Goal: Information Seeking & Learning: Learn about a topic

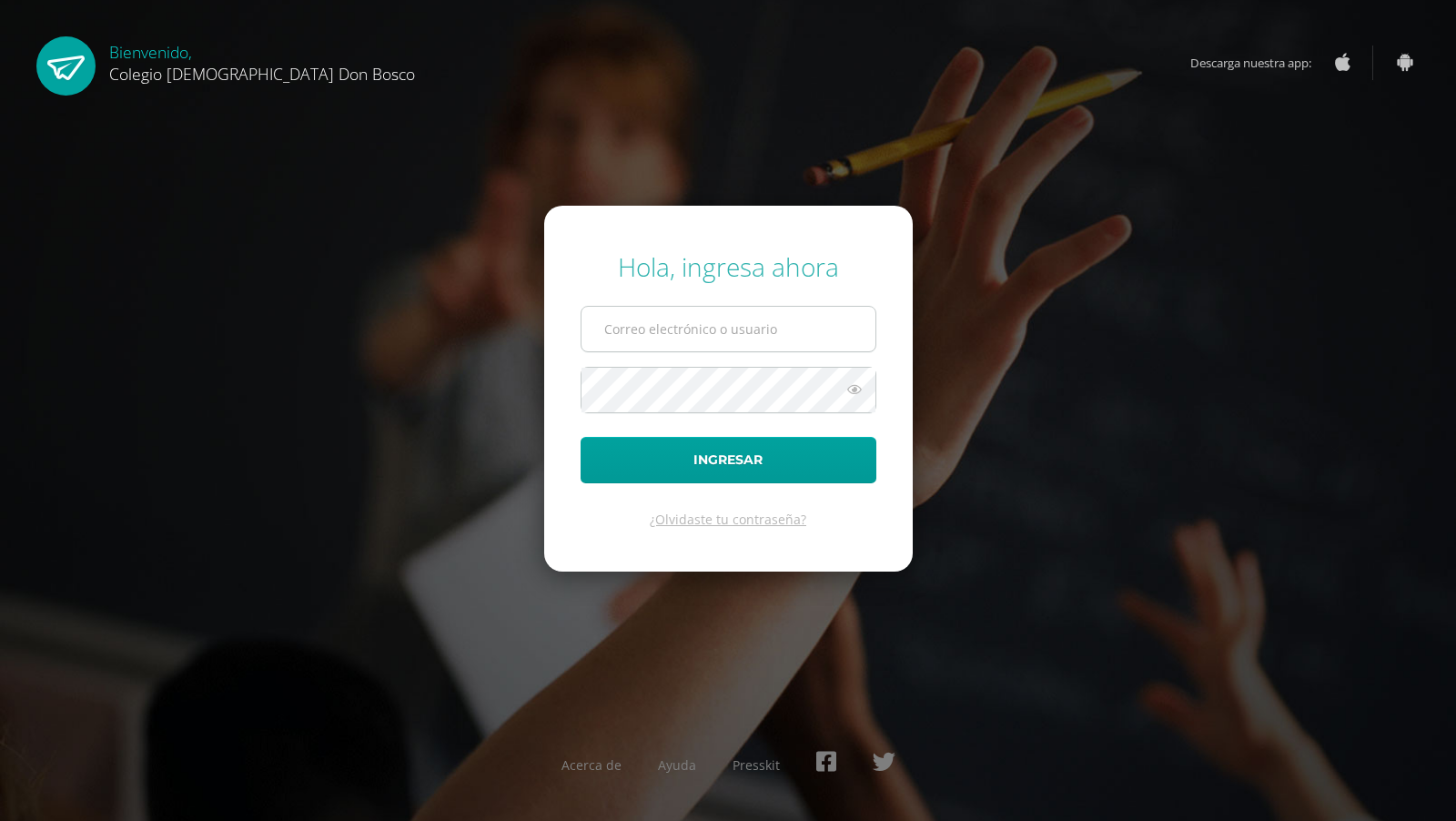
click at [716, 334] on input "text" at bounding box center [728, 329] width 294 height 45
type input "d.lopez.1ddb@gmail.com"
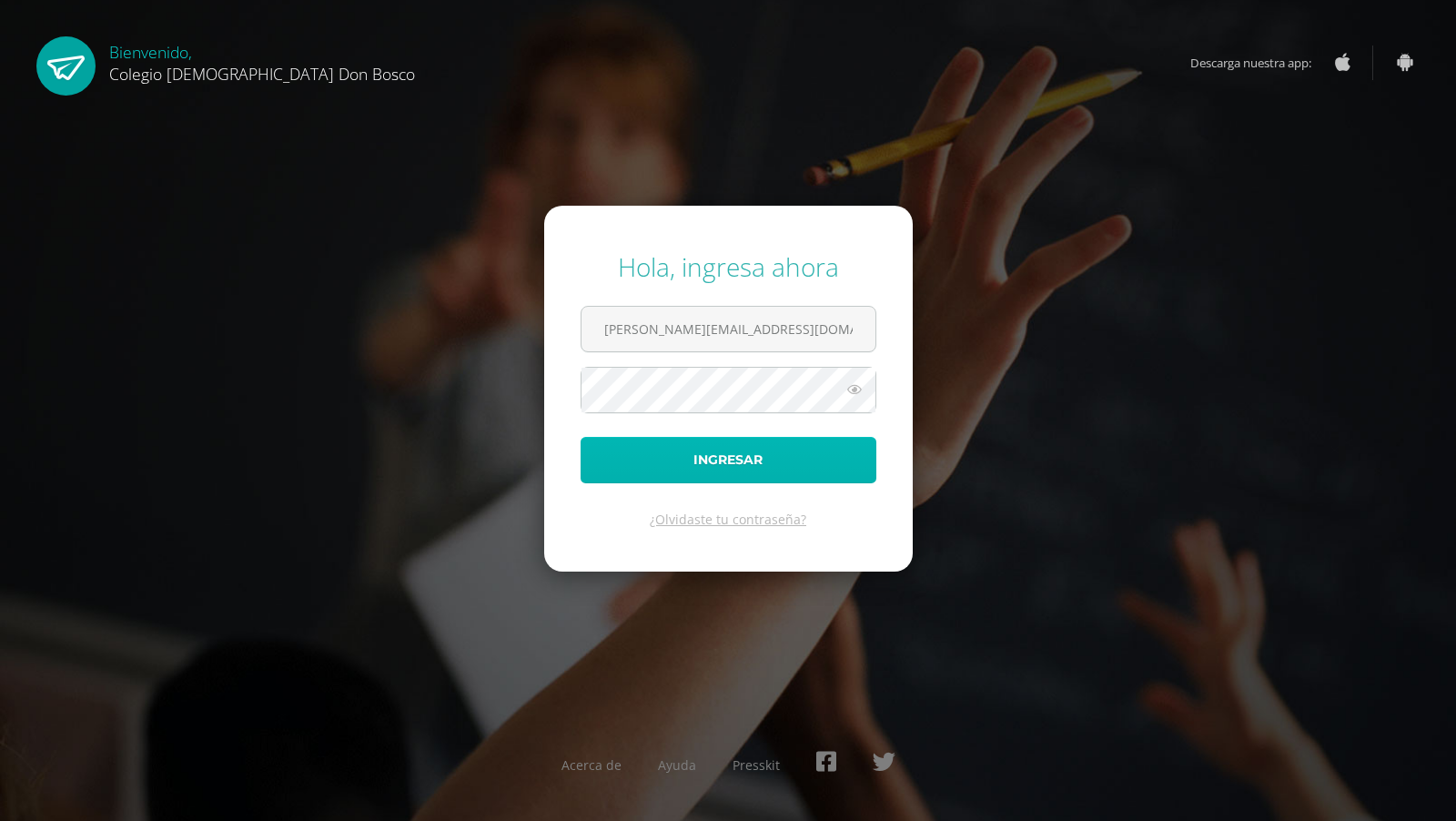
click at [754, 477] on button "Ingresar" at bounding box center [728, 459] width 296 height 47
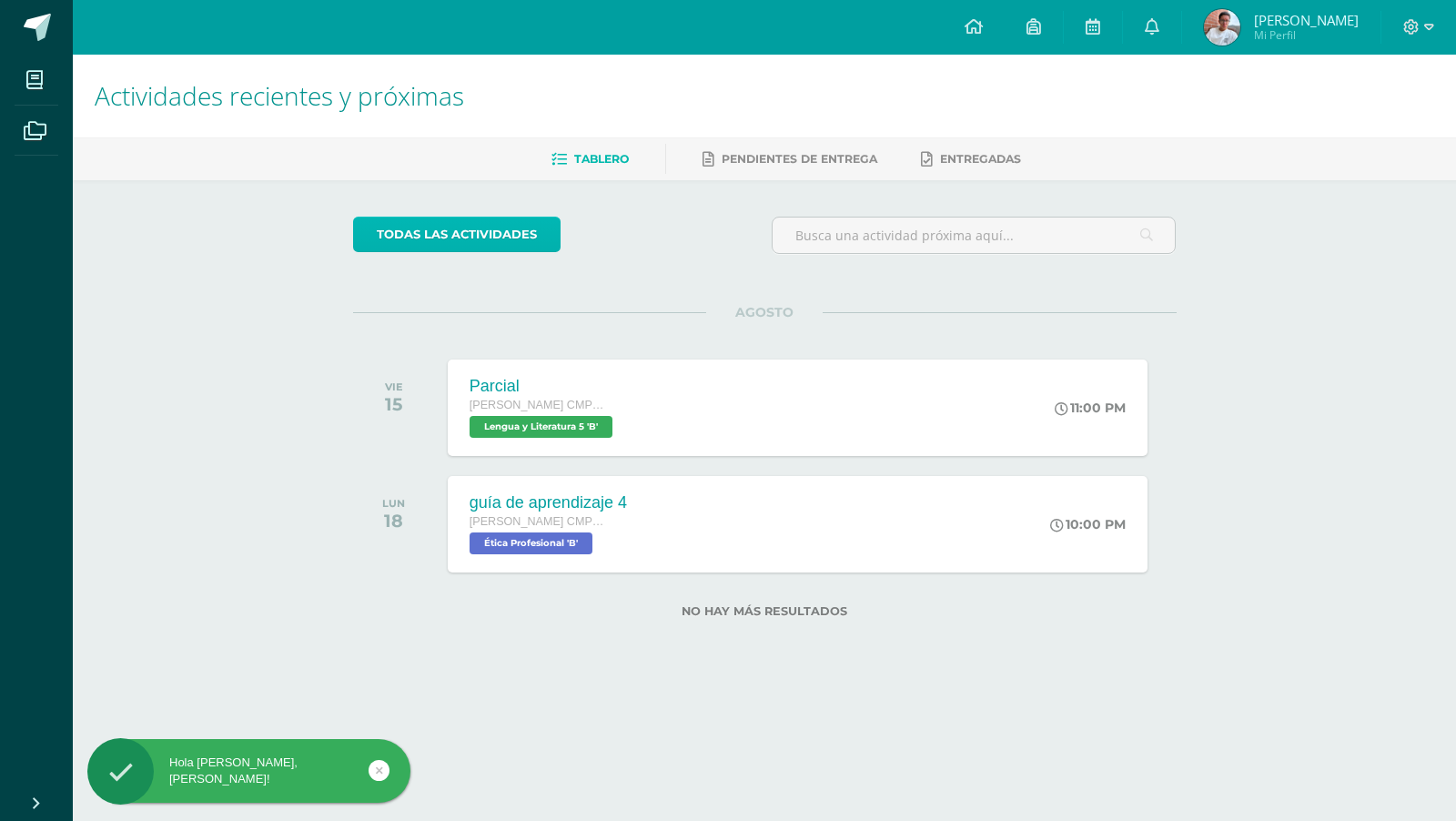
click at [474, 216] on link "todas las Actividades" at bounding box center [456, 234] width 207 height 36
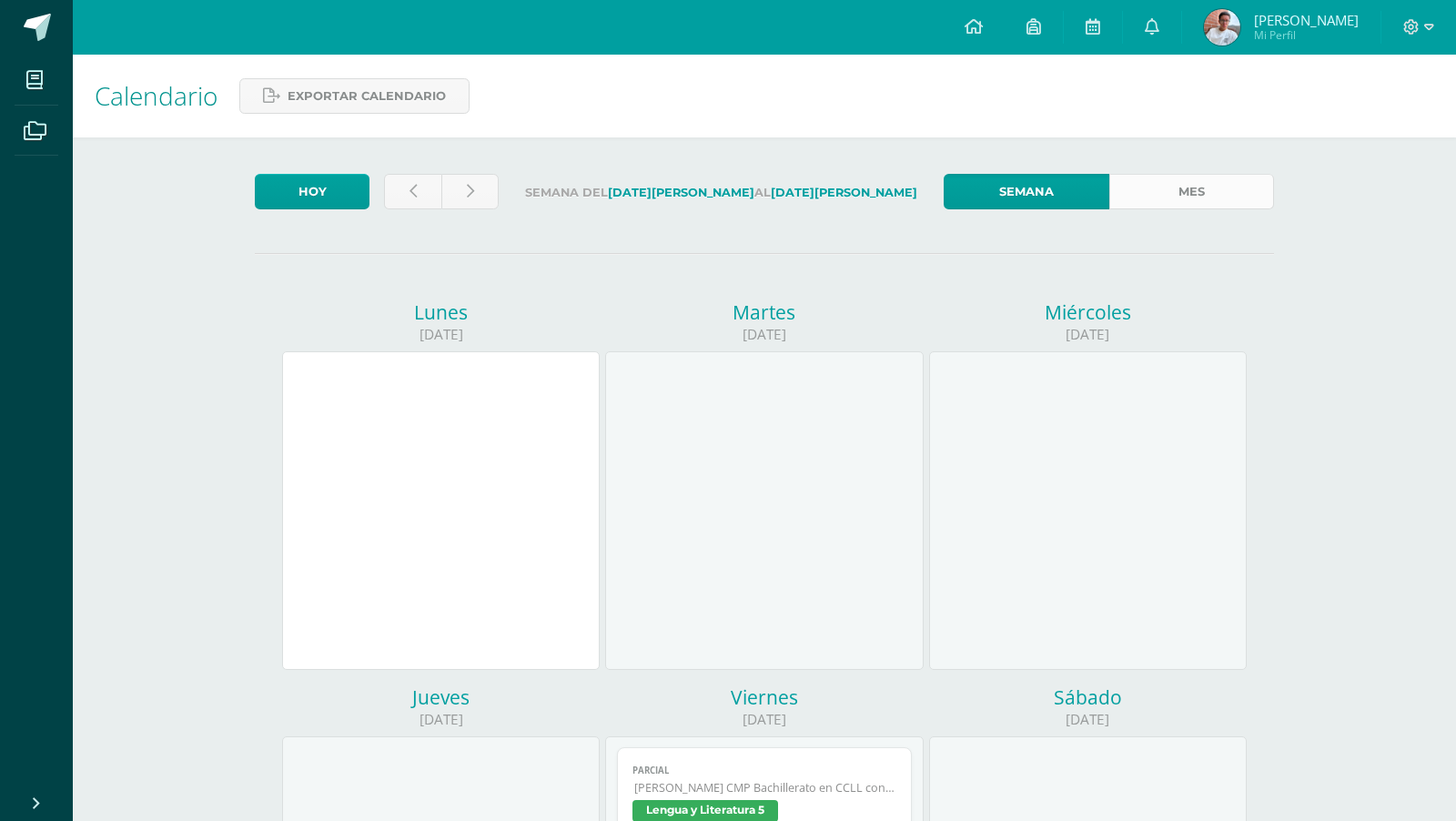
click at [1234, 189] on link "Mes" at bounding box center [1191, 191] width 164 height 36
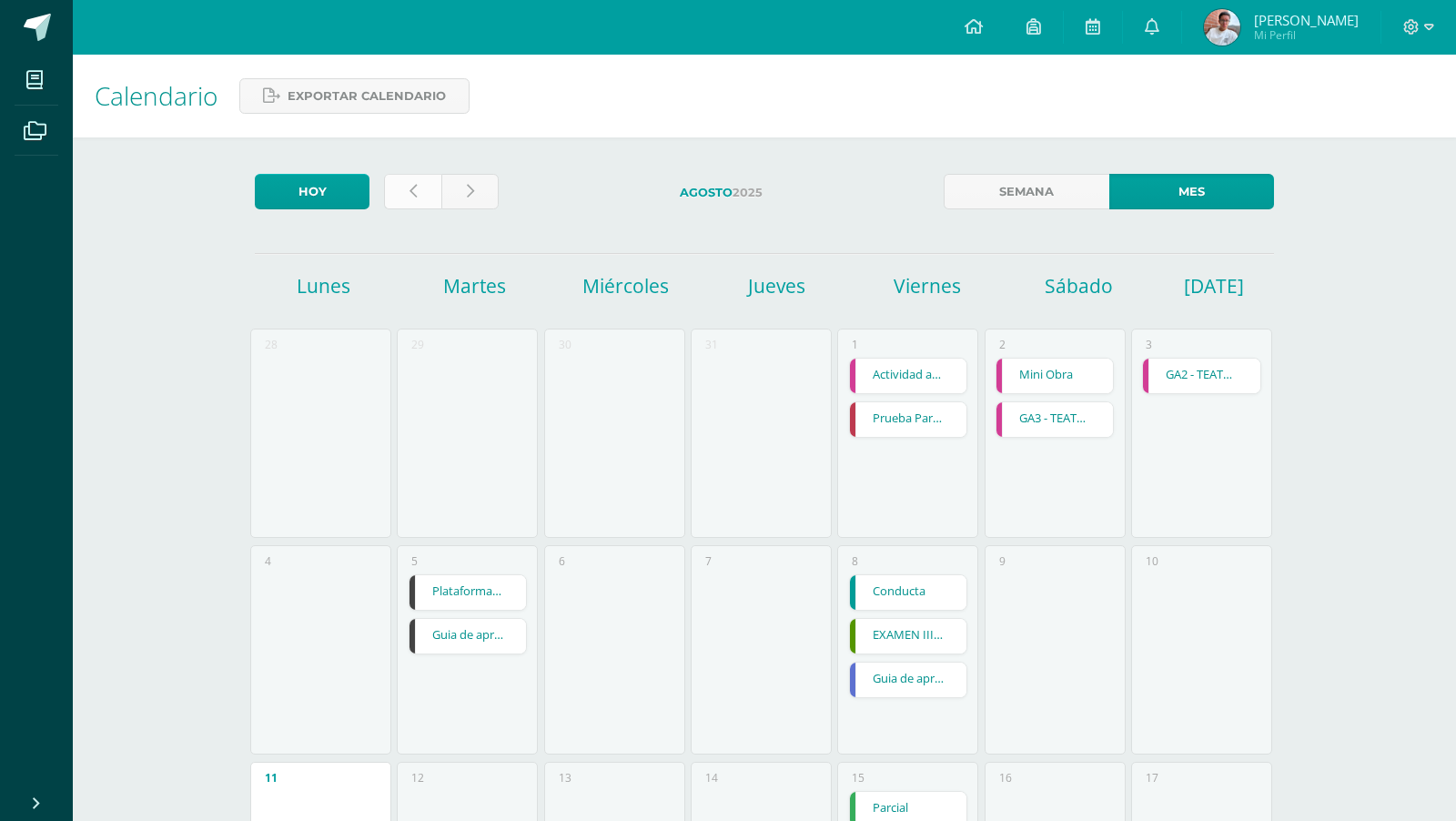
click at [426, 180] on link at bounding box center [413, 191] width 58 height 36
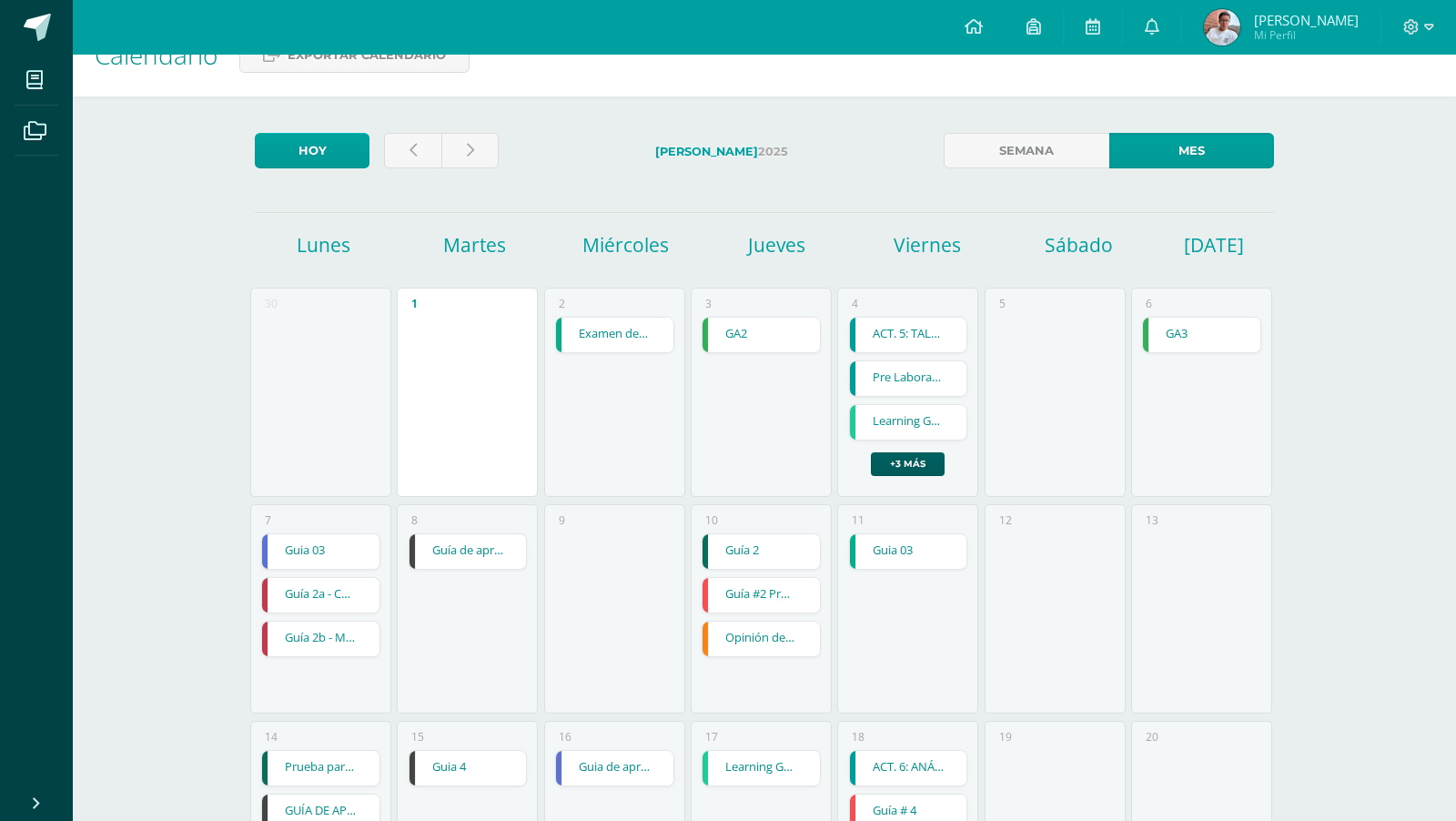
scroll to position [43, 0]
click at [914, 461] on link "+3 más" at bounding box center [907, 462] width 74 height 24
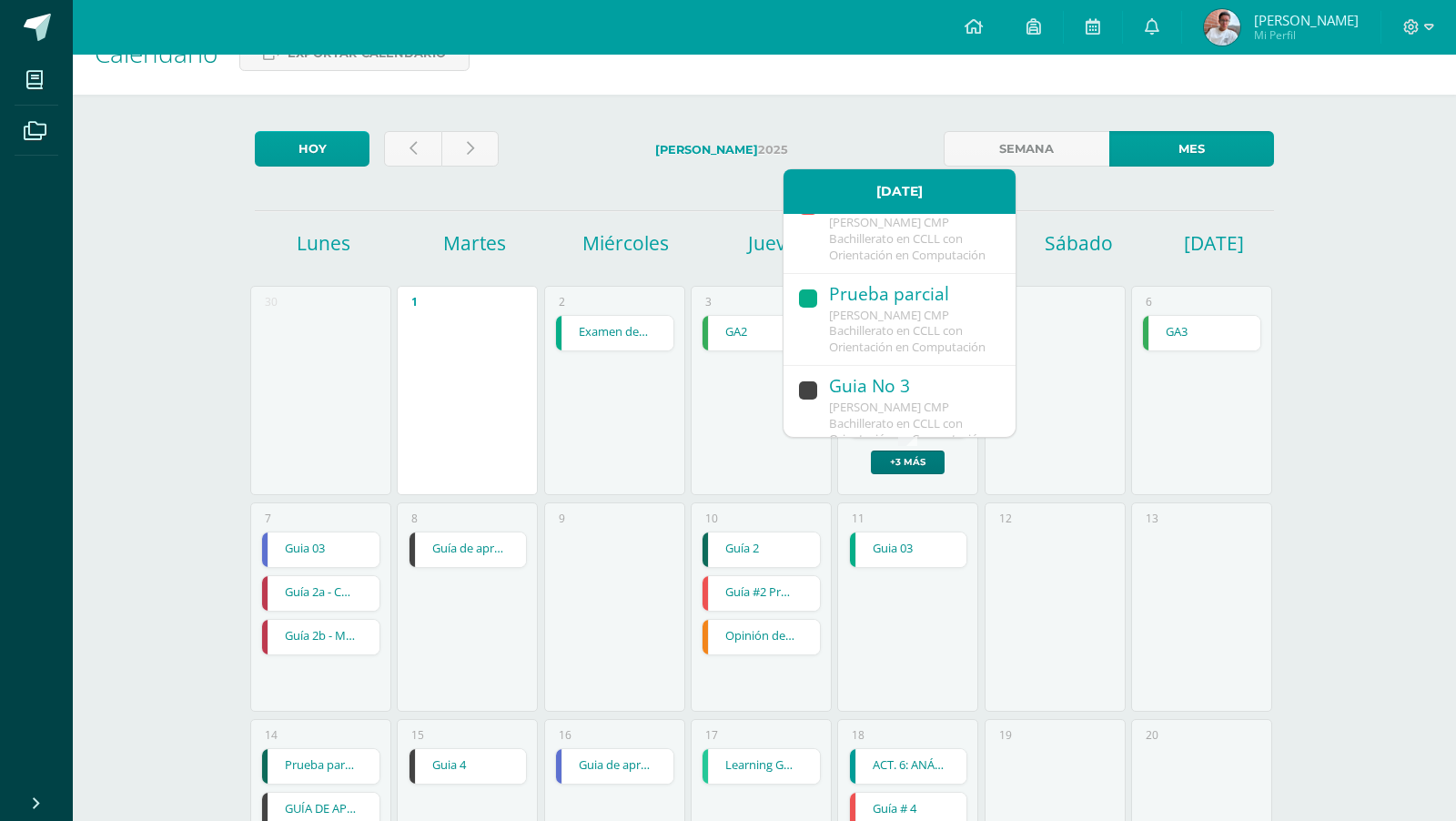
scroll to position [342, 0]
click at [872, 389] on span "[PERSON_NAME] CMP Bachillerato en CCLL con Orientación en Computación" at bounding box center [906, 414] width 156 height 49
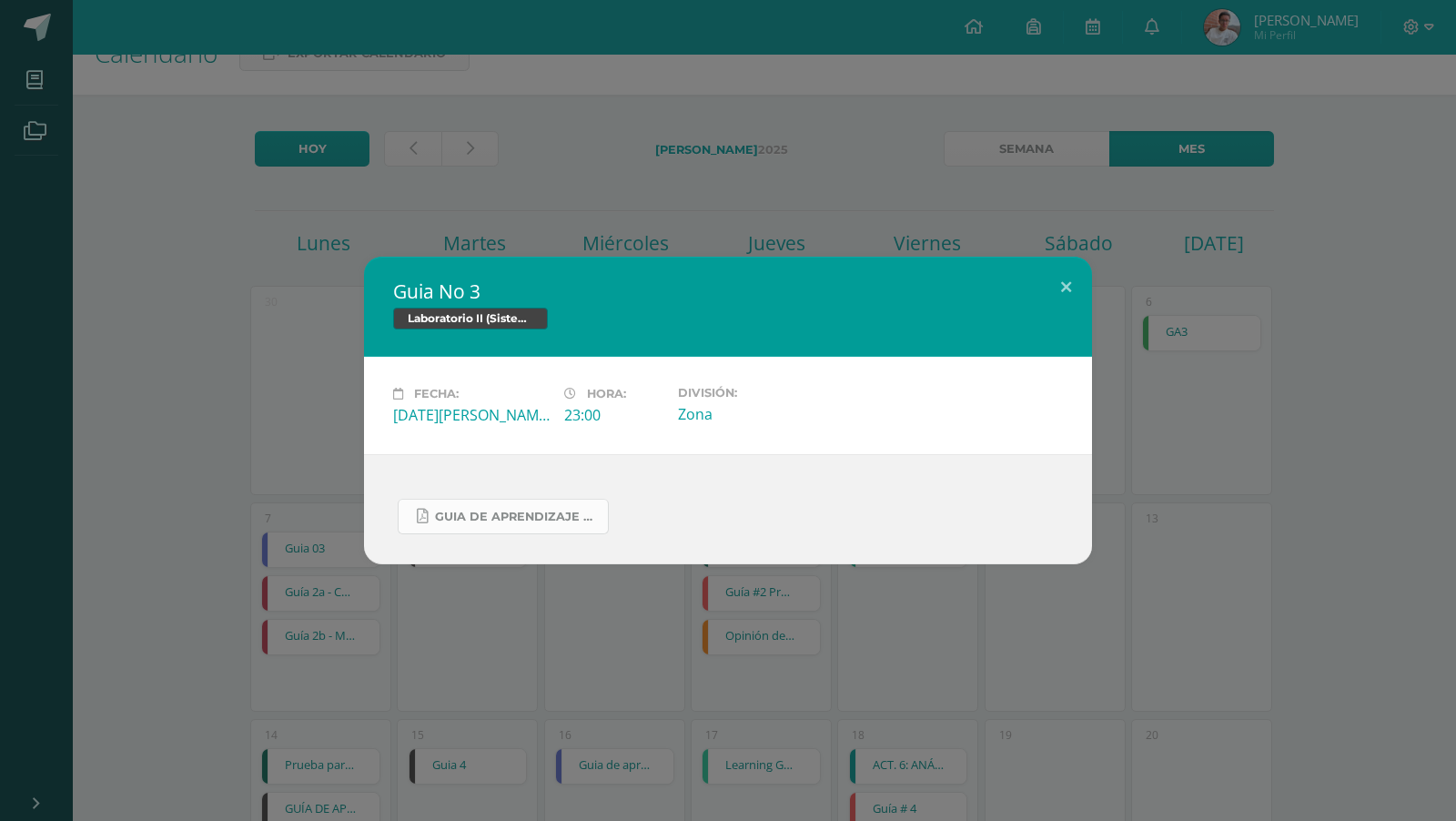
click at [500, 504] on link "Guia de aprendizaje 3 III Unidad.pdf" at bounding box center [503, 516] width 211 height 36
click at [1036, 248] on div "Guia No 3 Laboratorio II (Sistema Operativo Macintoch) Fecha: Viernes 04 de Jul…" at bounding box center [728, 410] width 1456 height 821
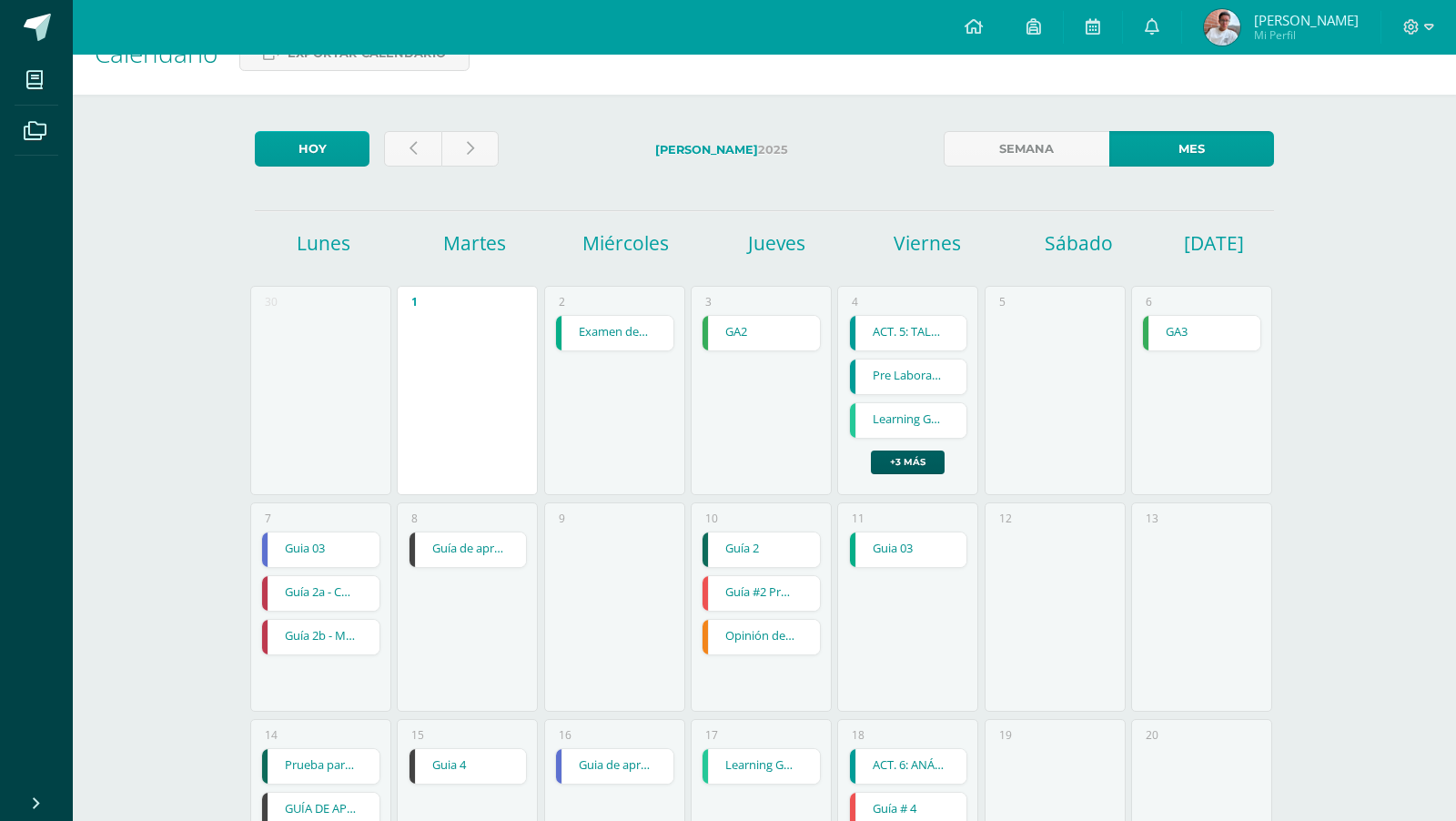
scroll to position [93, 0]
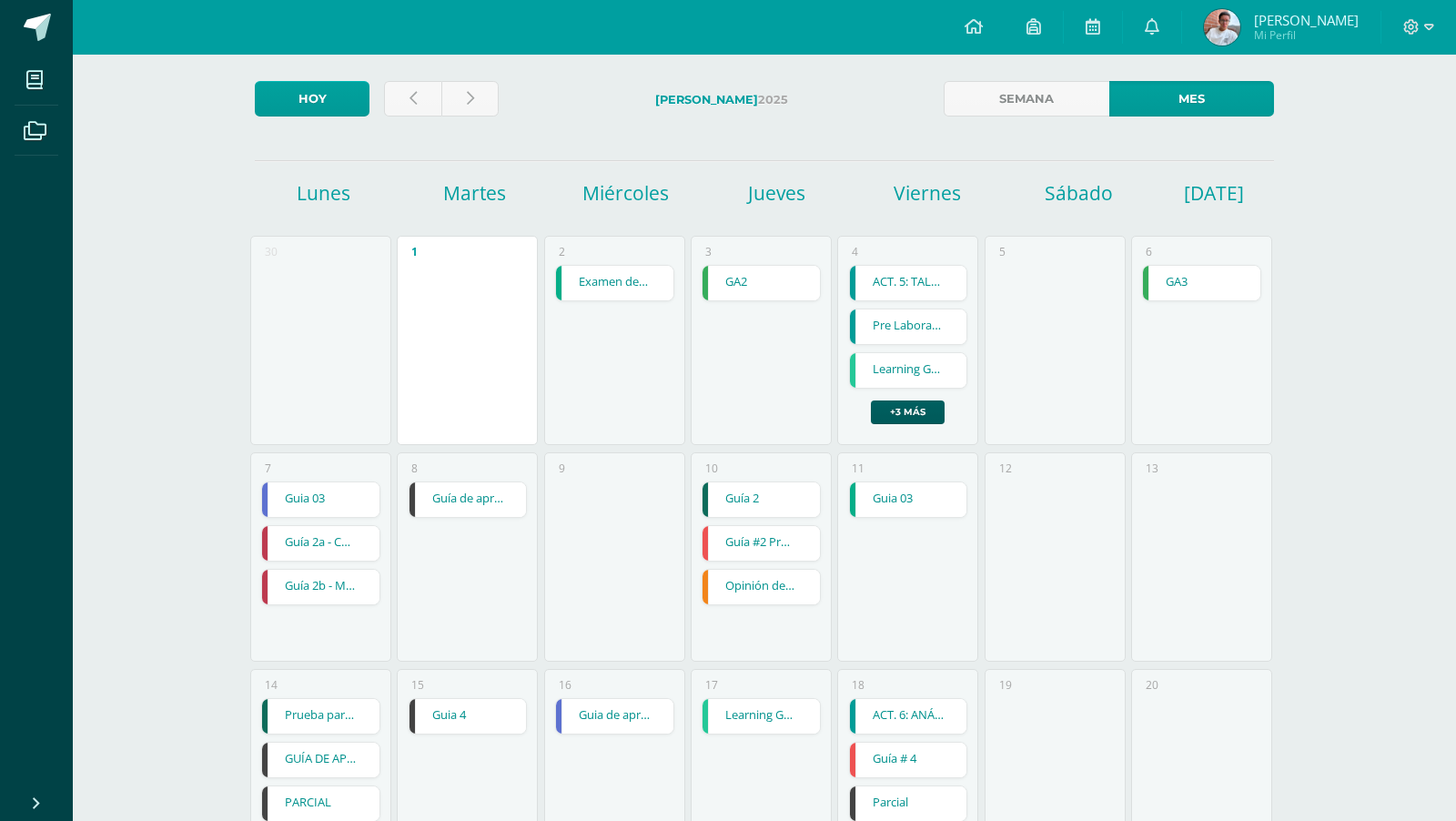
click at [439, 510] on link "Guía de aprendizaje 2" at bounding box center [467, 500] width 118 height 35
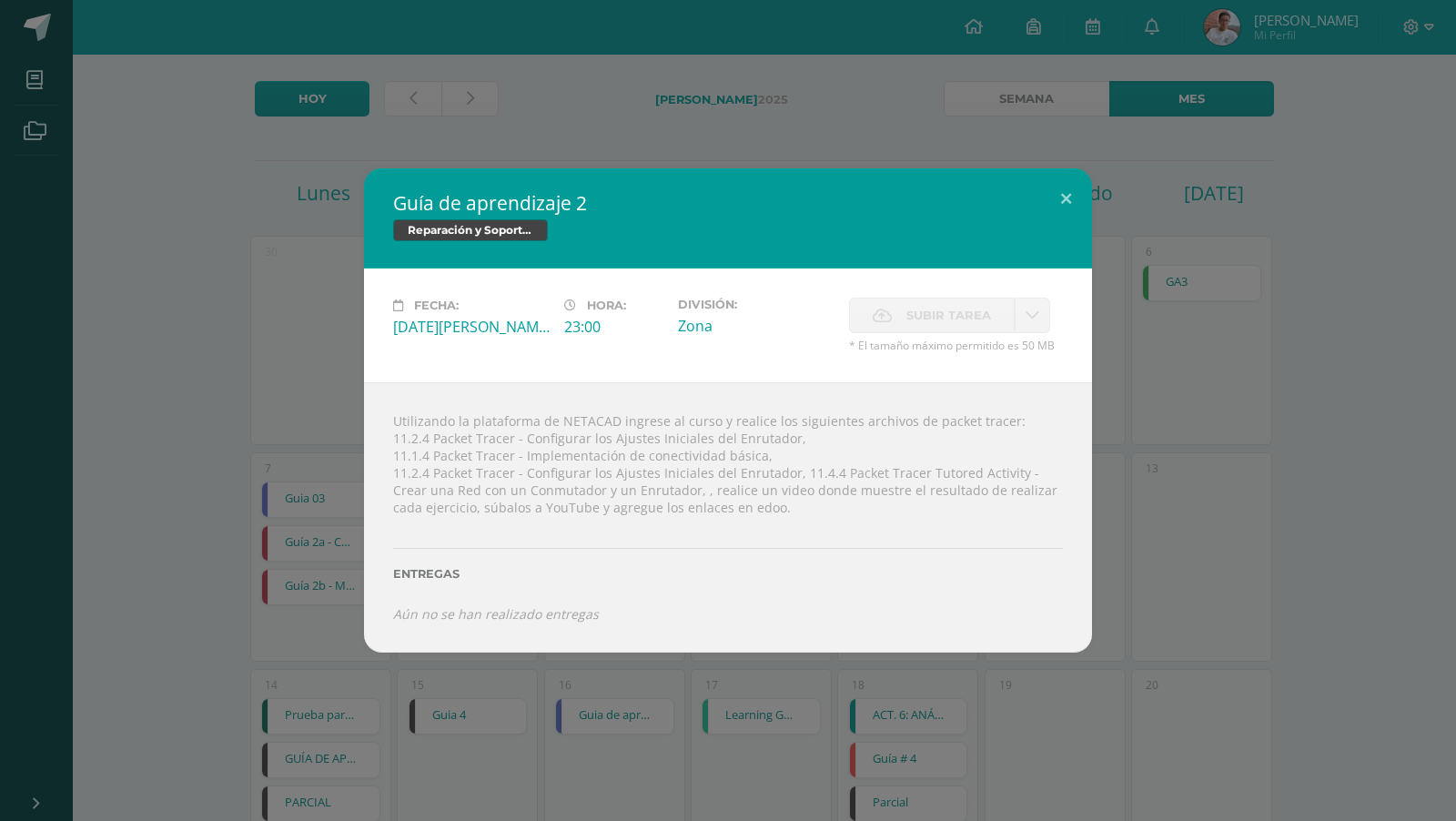
click at [1194, 605] on div "Guía de aprendizaje 2 Reparación y Soporte Técnico CISCO Fecha: Martes 08 de Ju…" at bounding box center [728, 410] width 1441 height 484
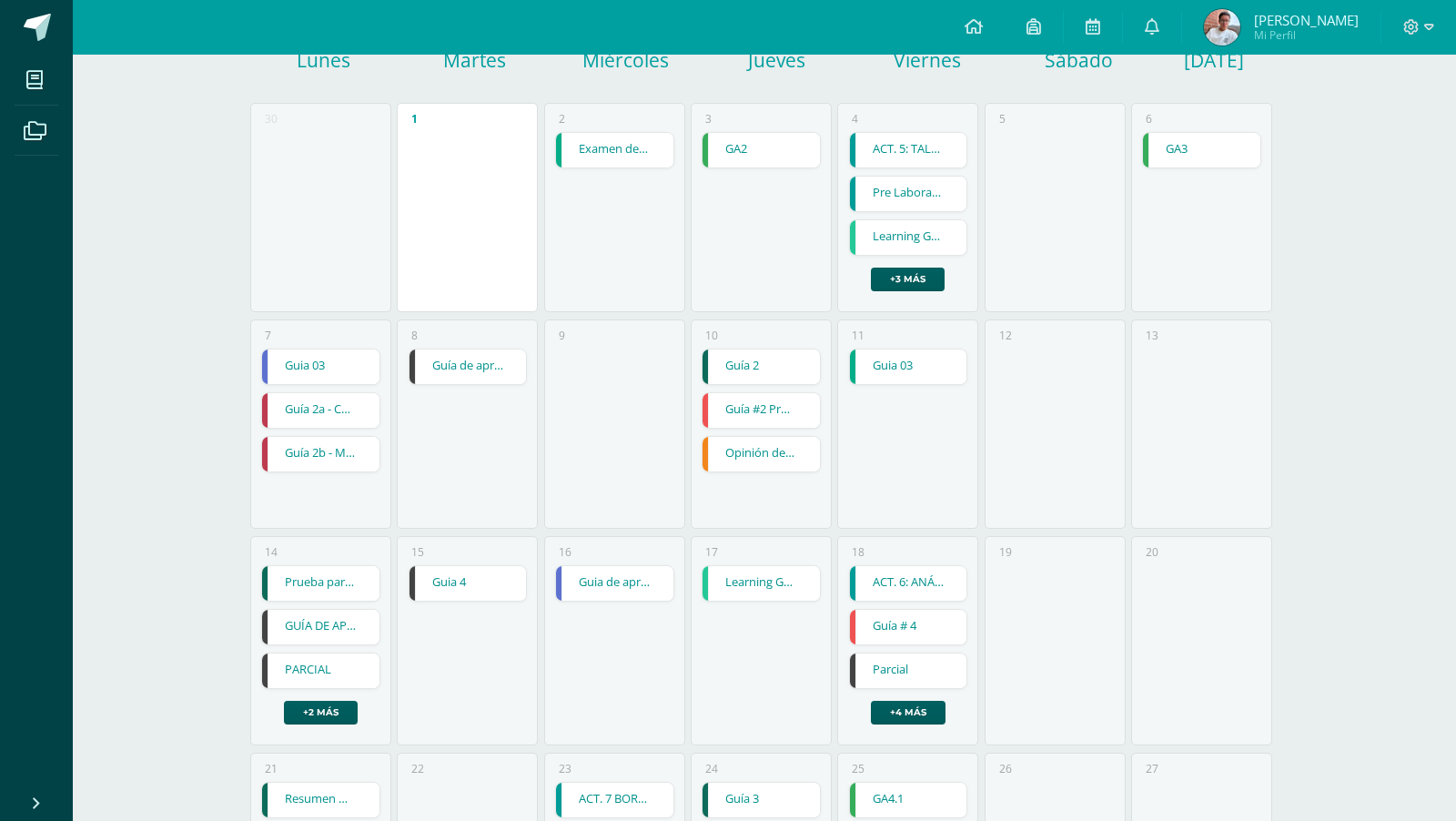
scroll to position [230, 0]
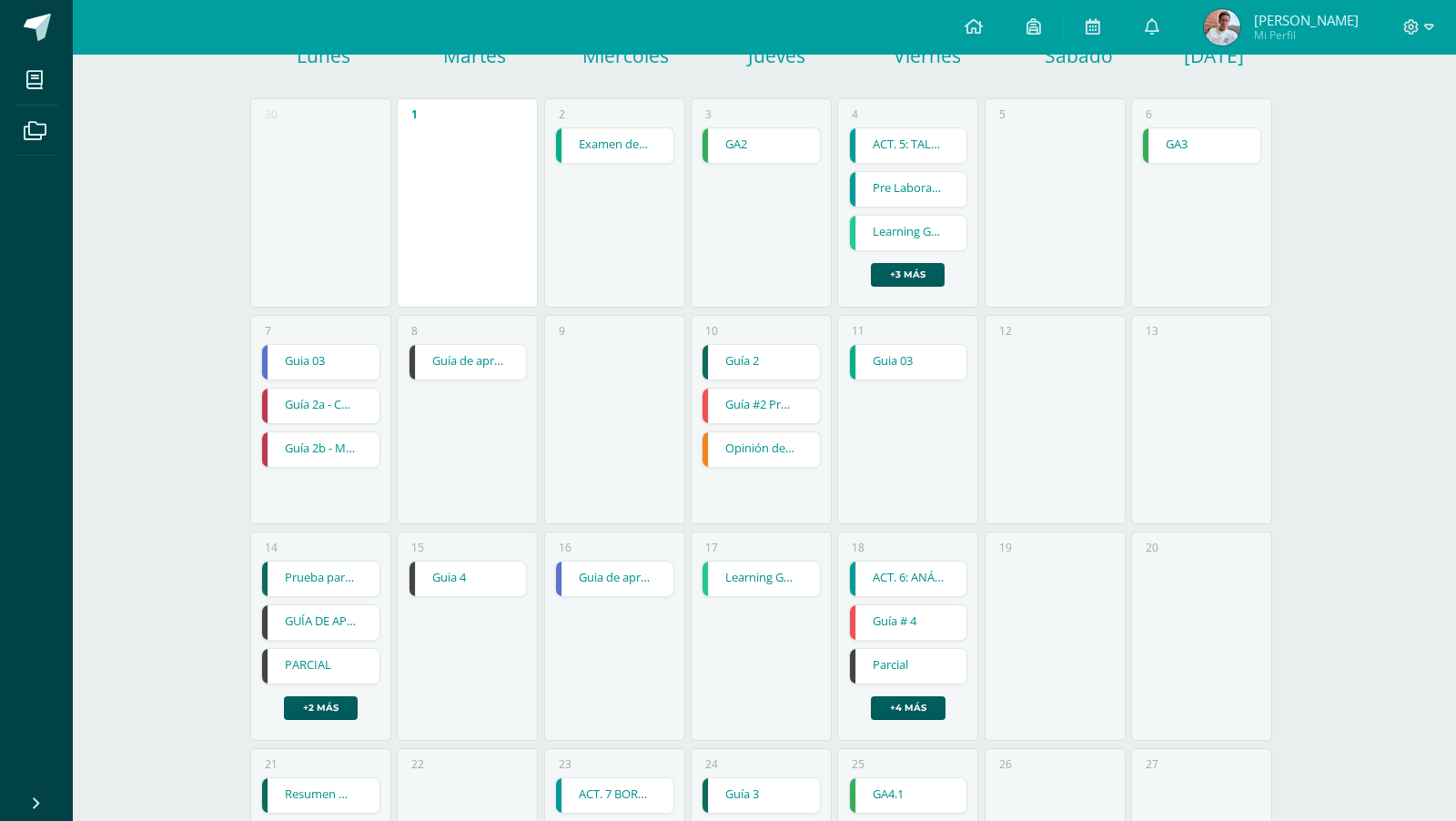
click at [329, 633] on link "GUÍA DE APRENDIZAJE 4" at bounding box center [320, 623] width 118 height 35
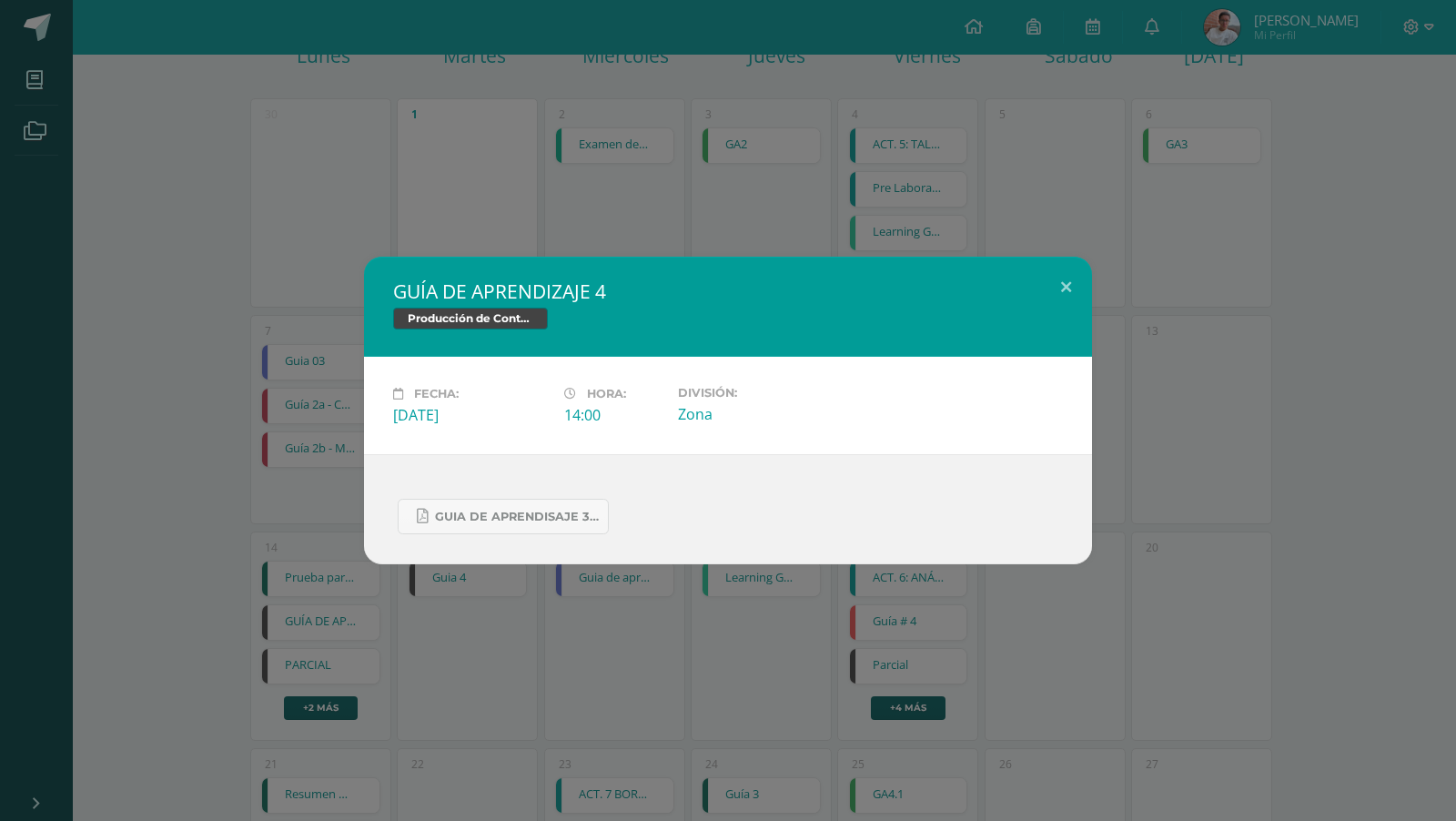
click at [528, 535] on div "Guia de aprendisaje 3 unidad 3.pdf" at bounding box center [728, 509] width 728 height 111
click at [528, 527] on link "Guia de aprendisaje 3 unidad 3.pdf" at bounding box center [503, 516] width 211 height 36
click at [253, 288] on div "GUÍA DE APRENDIZAJE 4 Producción de Contenidos Digitales Fecha: Lunes 14 de Jul…" at bounding box center [728, 410] width 1441 height 308
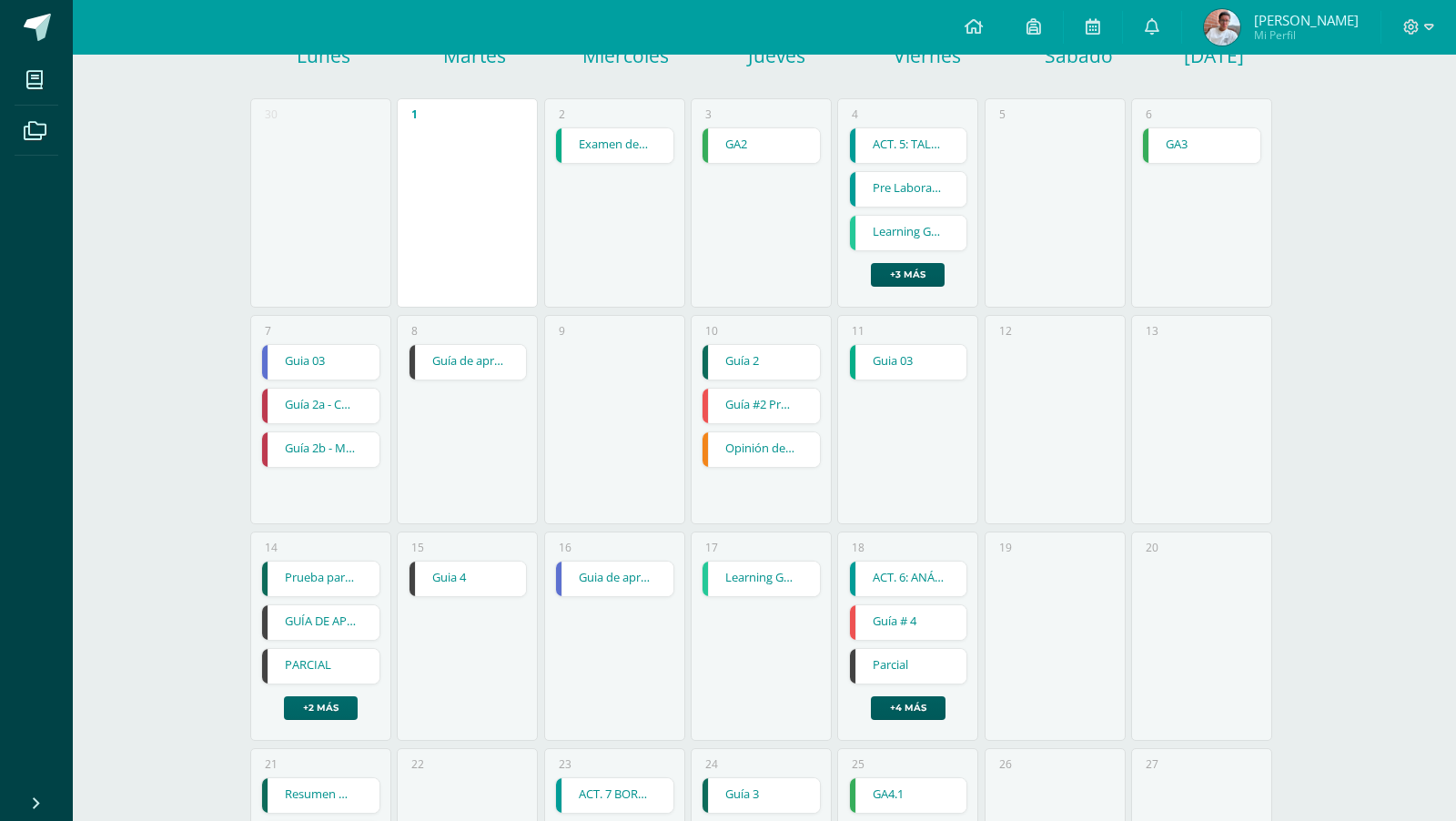
click at [317, 697] on link "+2 más" at bounding box center [320, 708] width 74 height 24
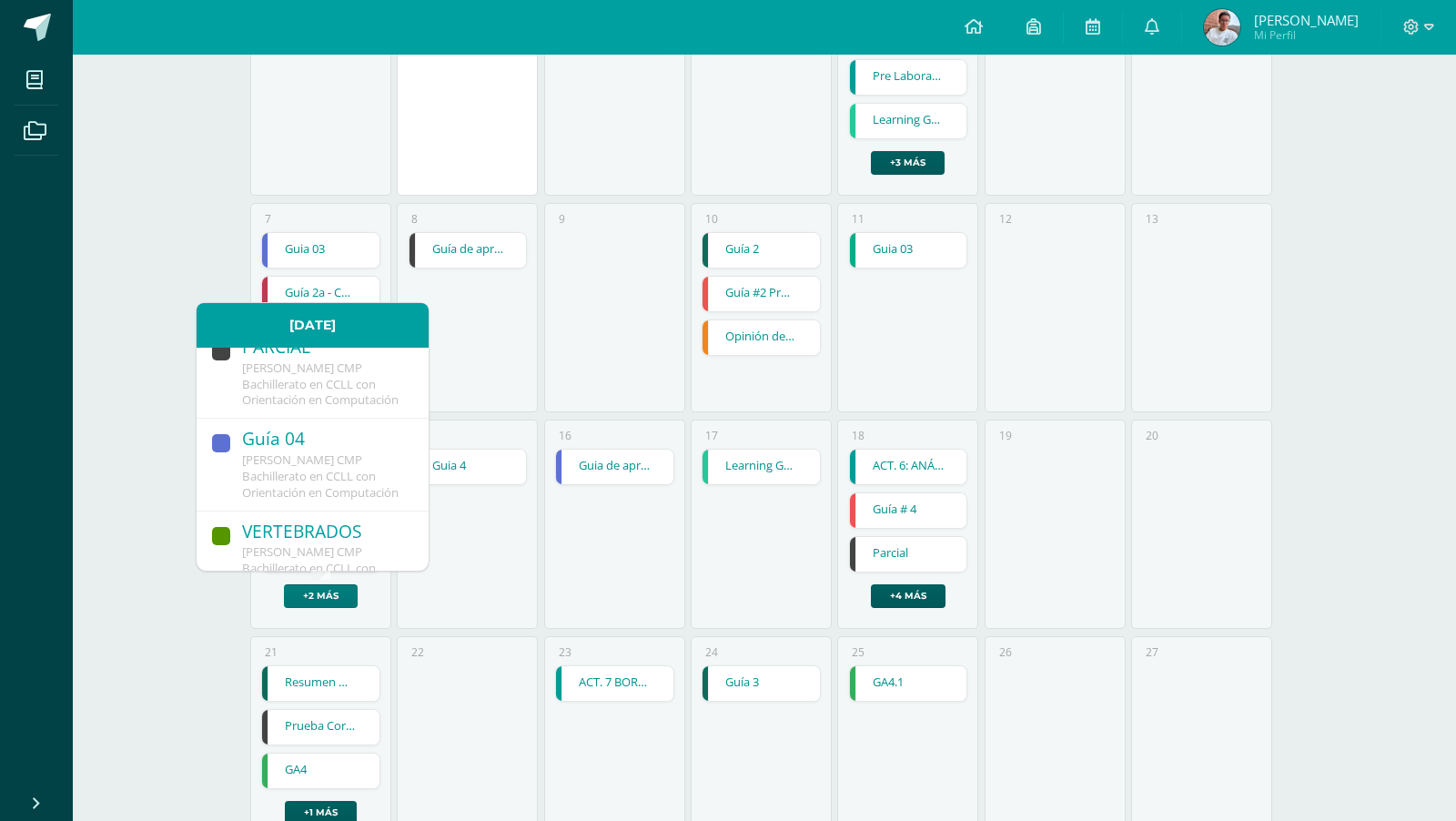
scroll to position [275, 0]
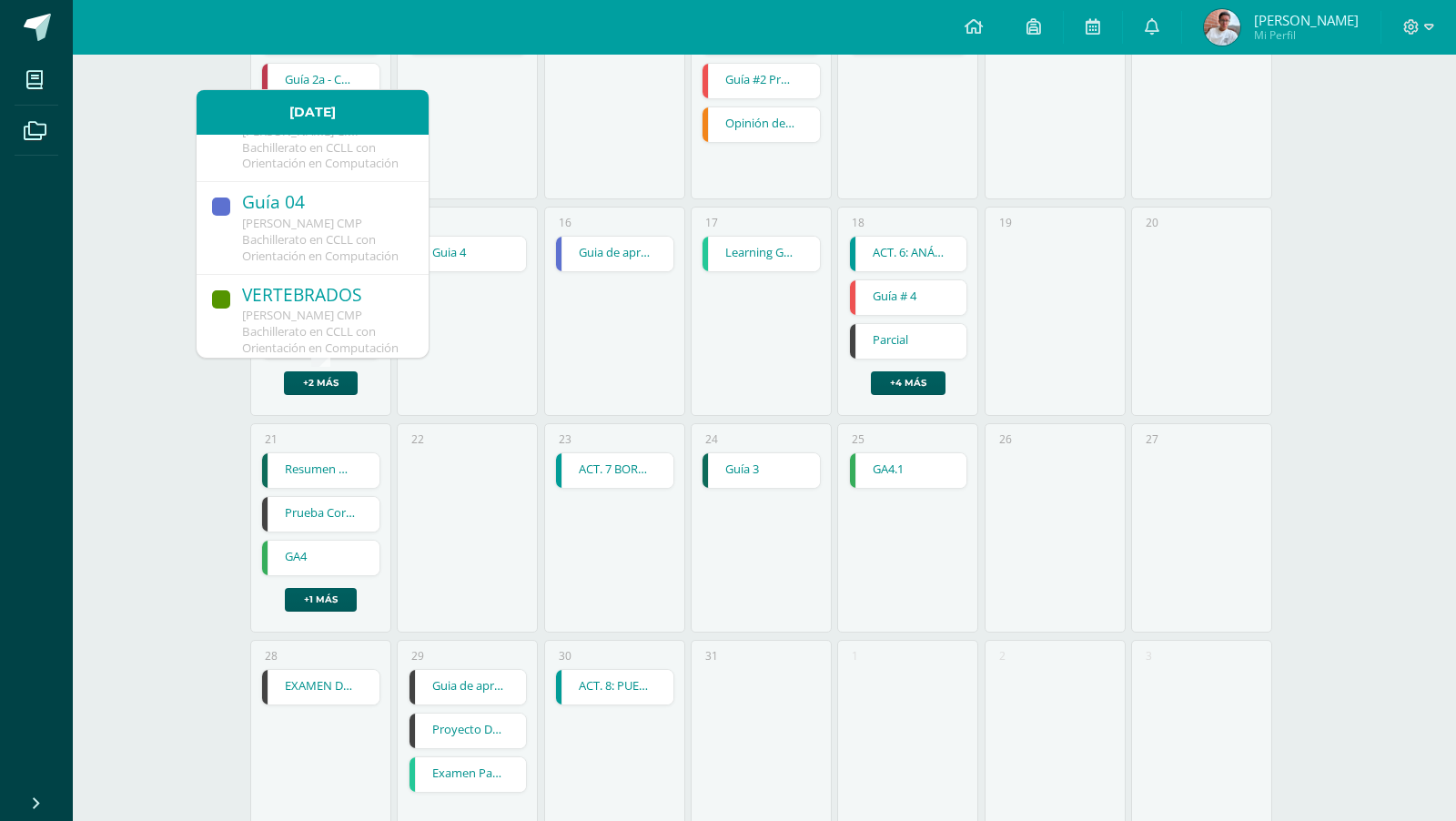
click at [466, 427] on div "22" at bounding box center [467, 527] width 141 height 209
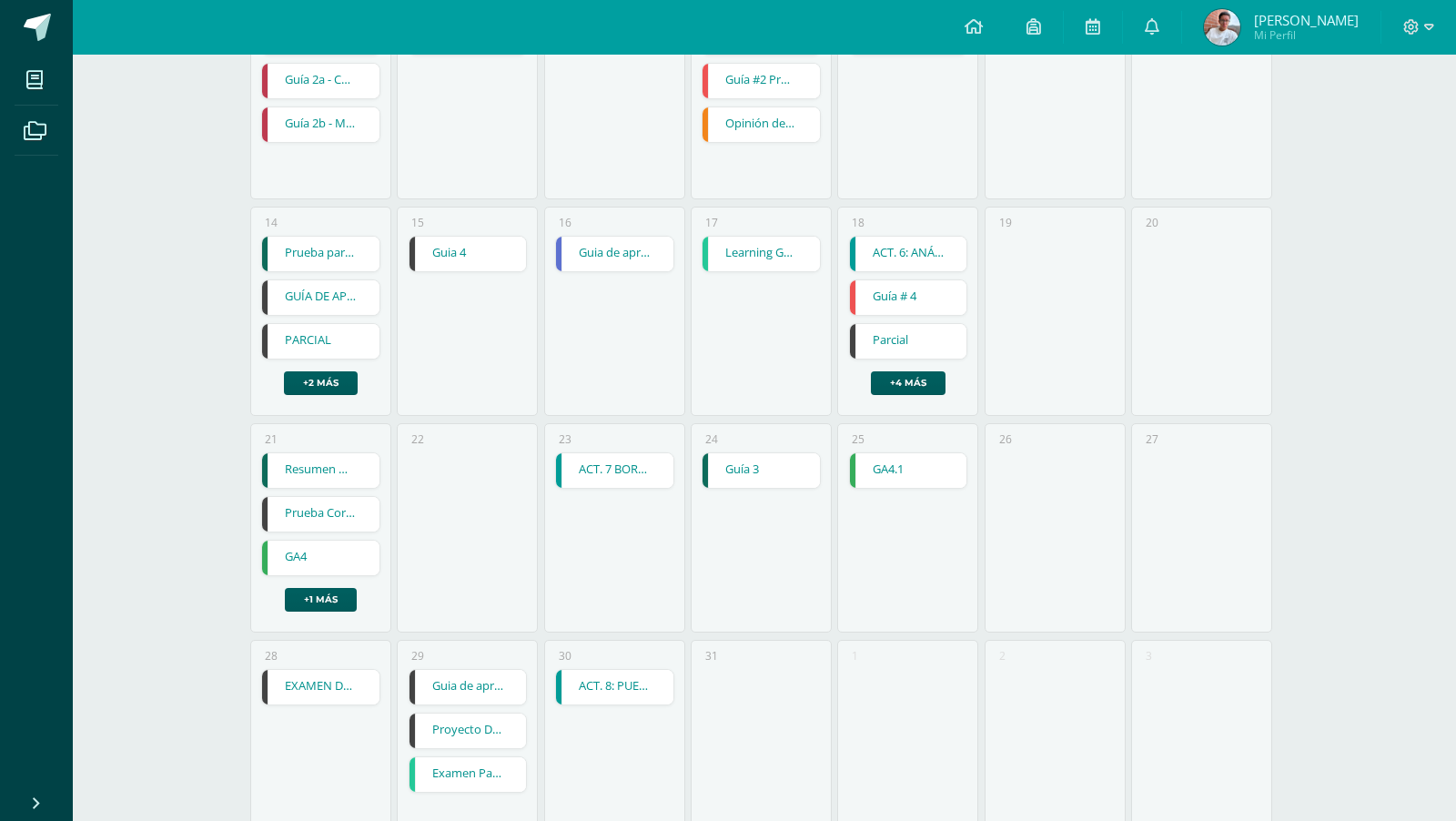
scroll to position [505, 0]
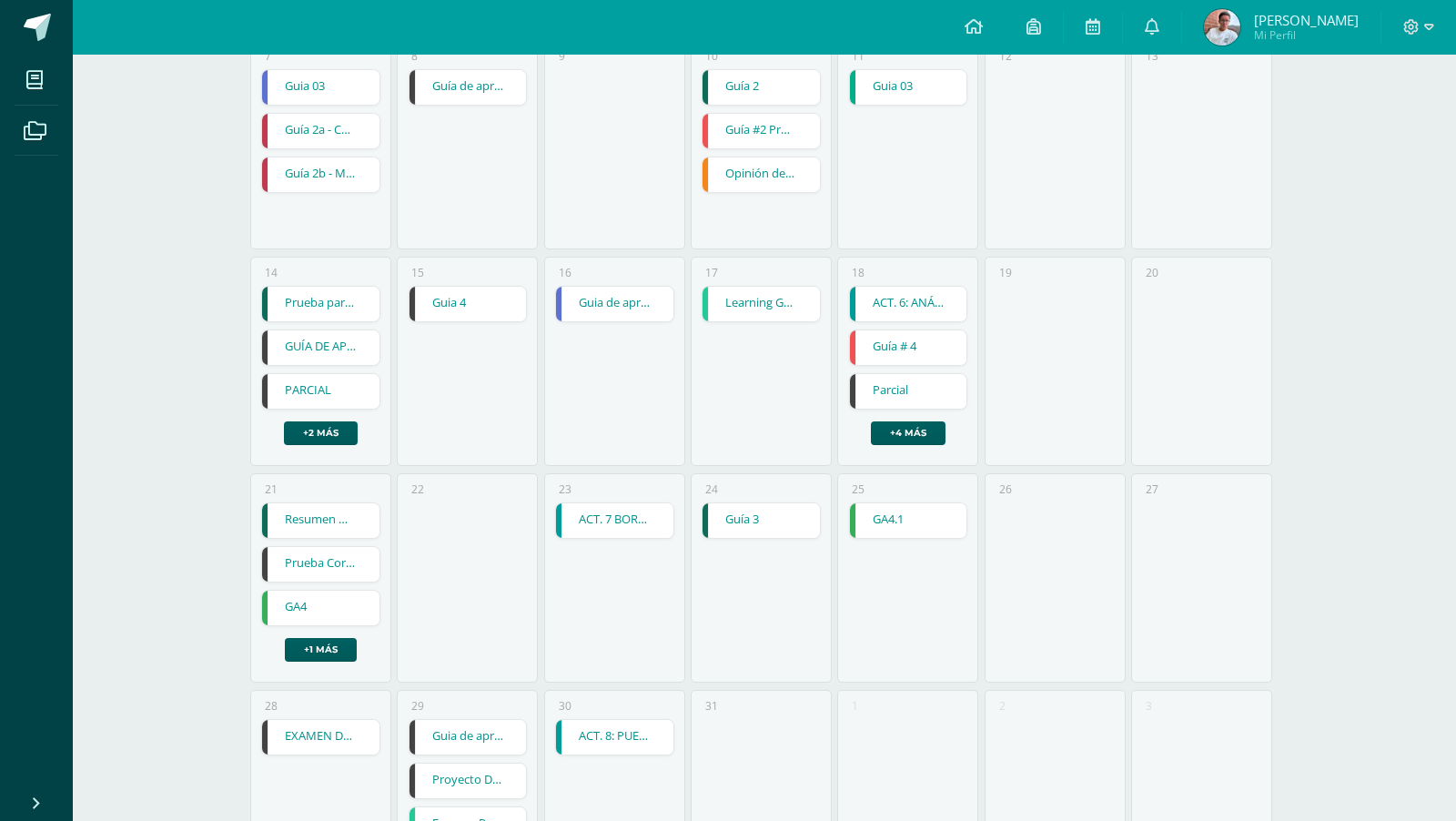
click at [462, 314] on link "Guia 4" at bounding box center [467, 304] width 118 height 35
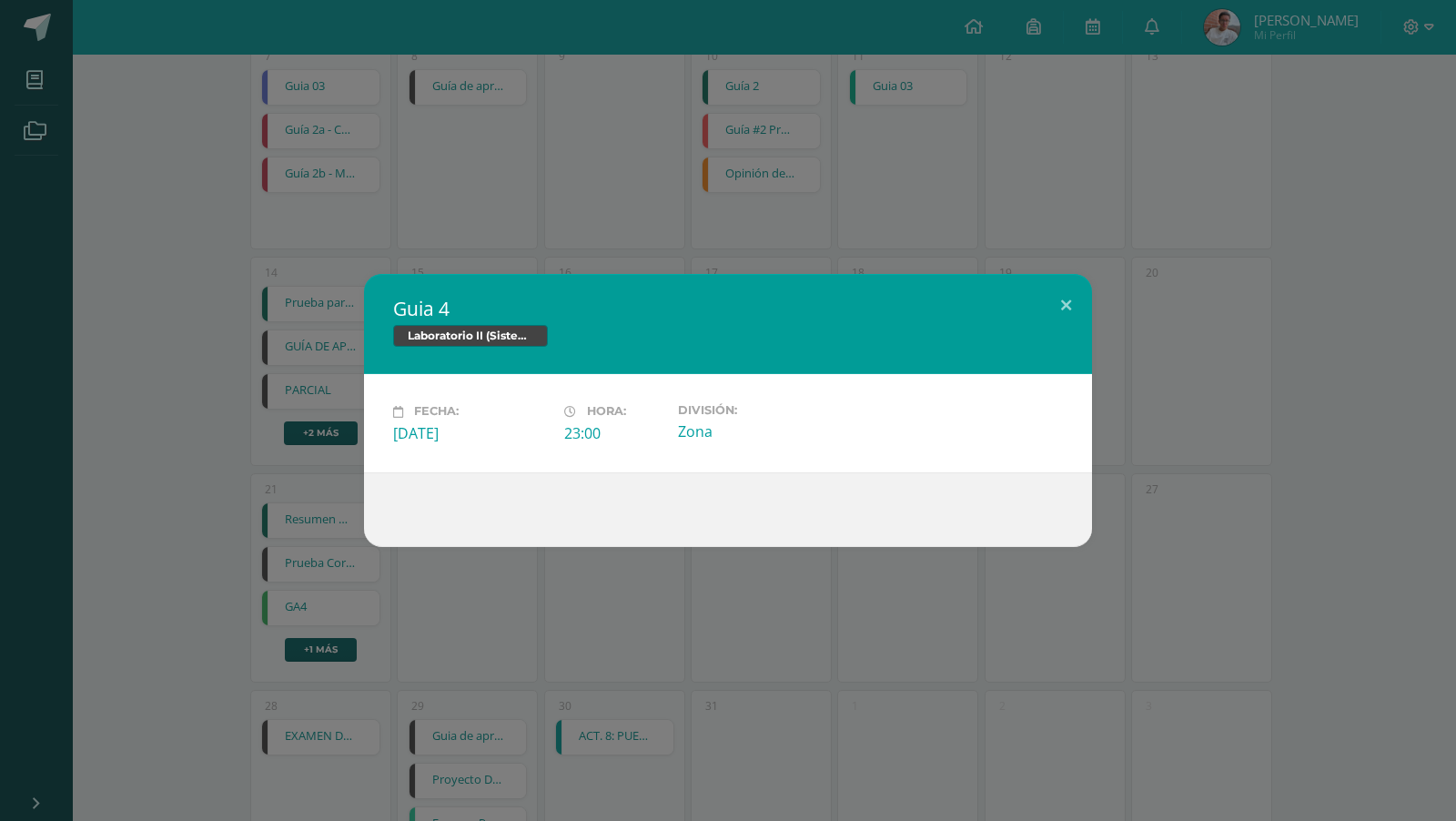
click at [541, 189] on div "Guia 4 Laboratorio II (Sistema Operativo Macintoch) Fecha: Martes 15 de Julio H…" at bounding box center [728, 410] width 1456 height 821
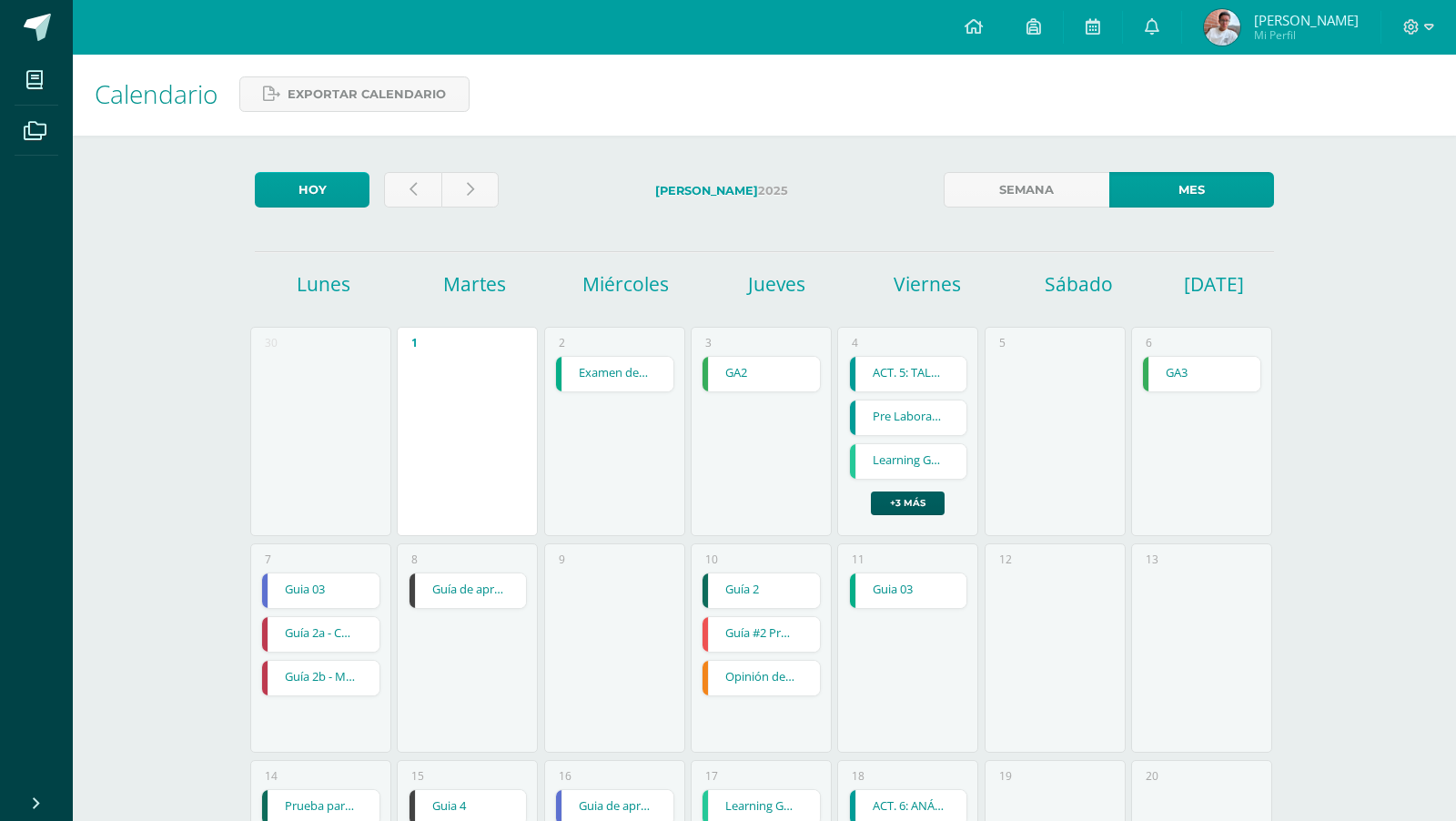
scroll to position [0, 0]
click at [429, 195] on link at bounding box center [413, 191] width 58 height 36
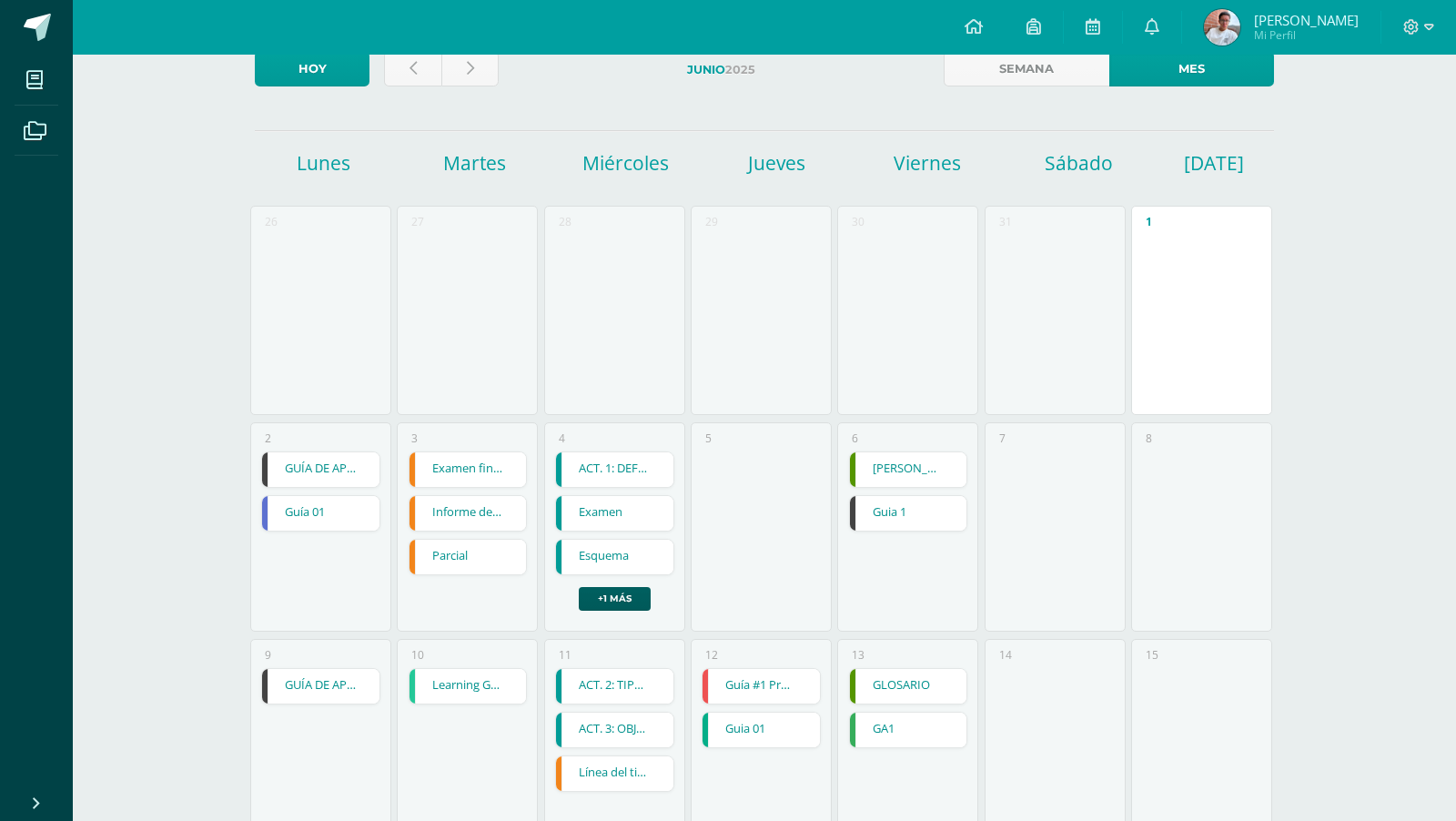
scroll to position [140, 0]
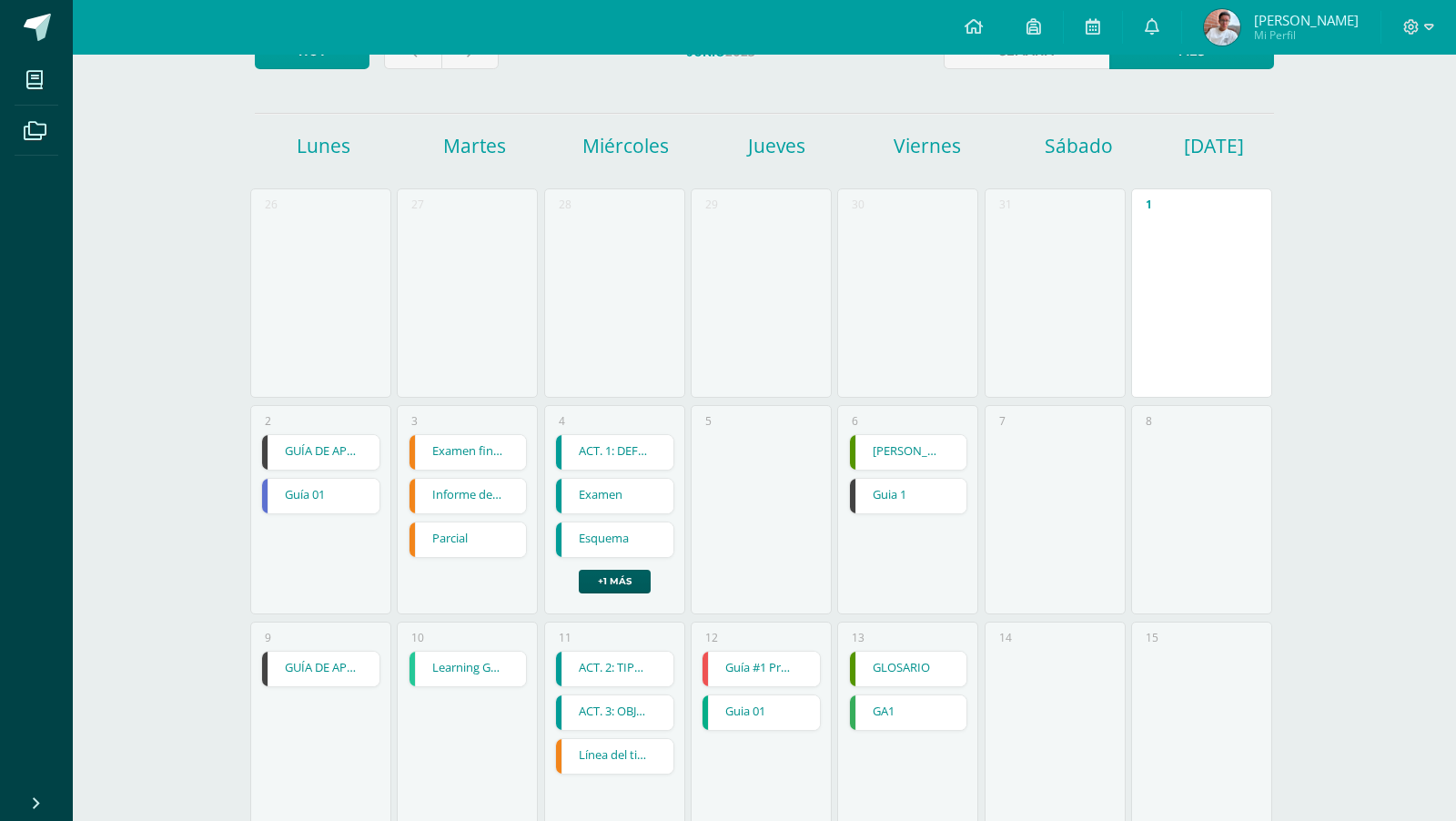
click at [343, 445] on link "GUÍA DE APRENDIZAJE 1" at bounding box center [320, 452] width 118 height 35
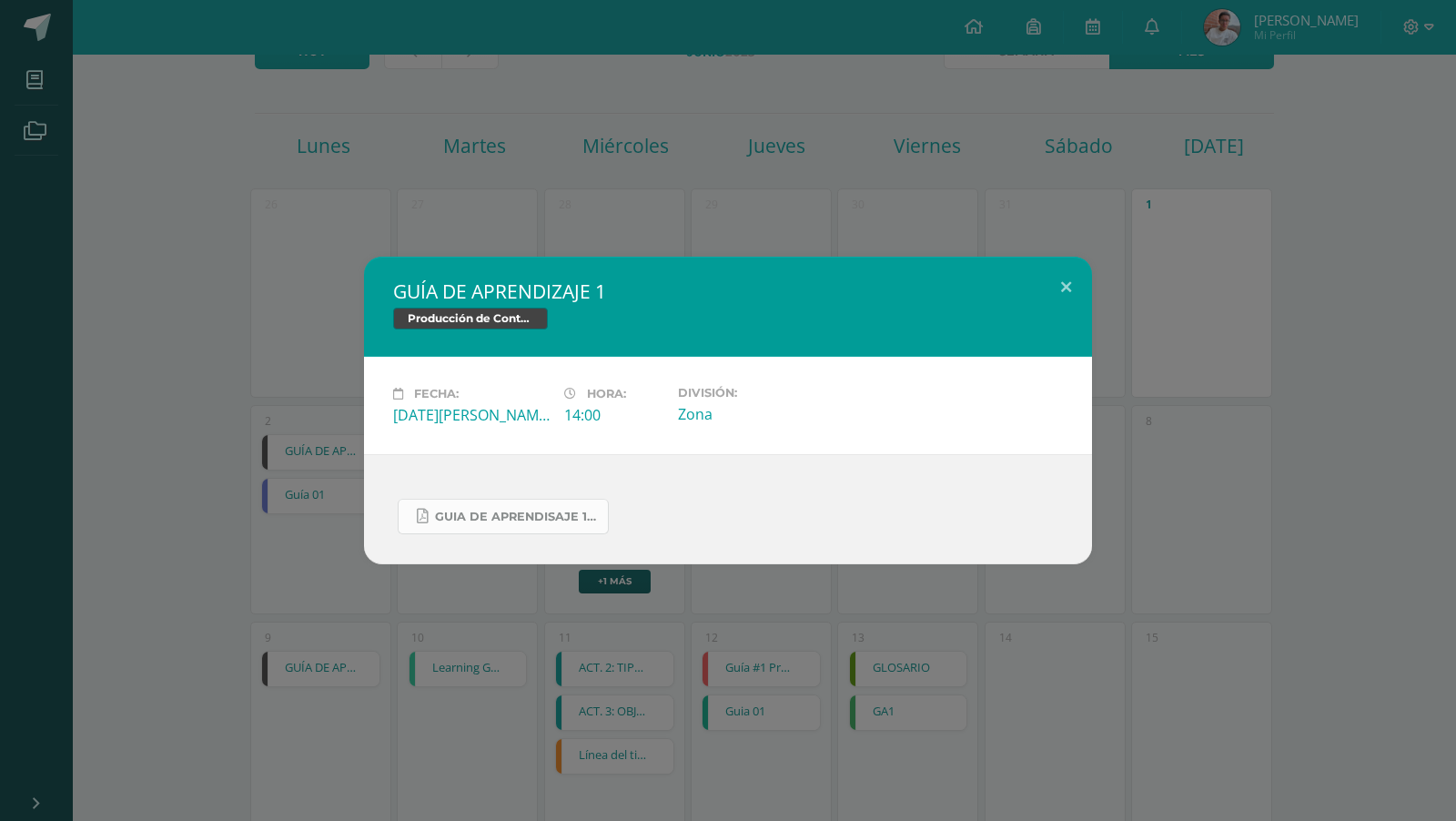
click at [522, 519] on span "Guia de aprendisaje 1 unidad 3.pdf" at bounding box center [516, 517] width 163 height 15
click at [575, 697] on div "GUÍA DE APRENDIZAJE 1 Producción de Contenidos Digitales Fecha: [DATE][PERSON_N…" at bounding box center [728, 410] width 1456 height 821
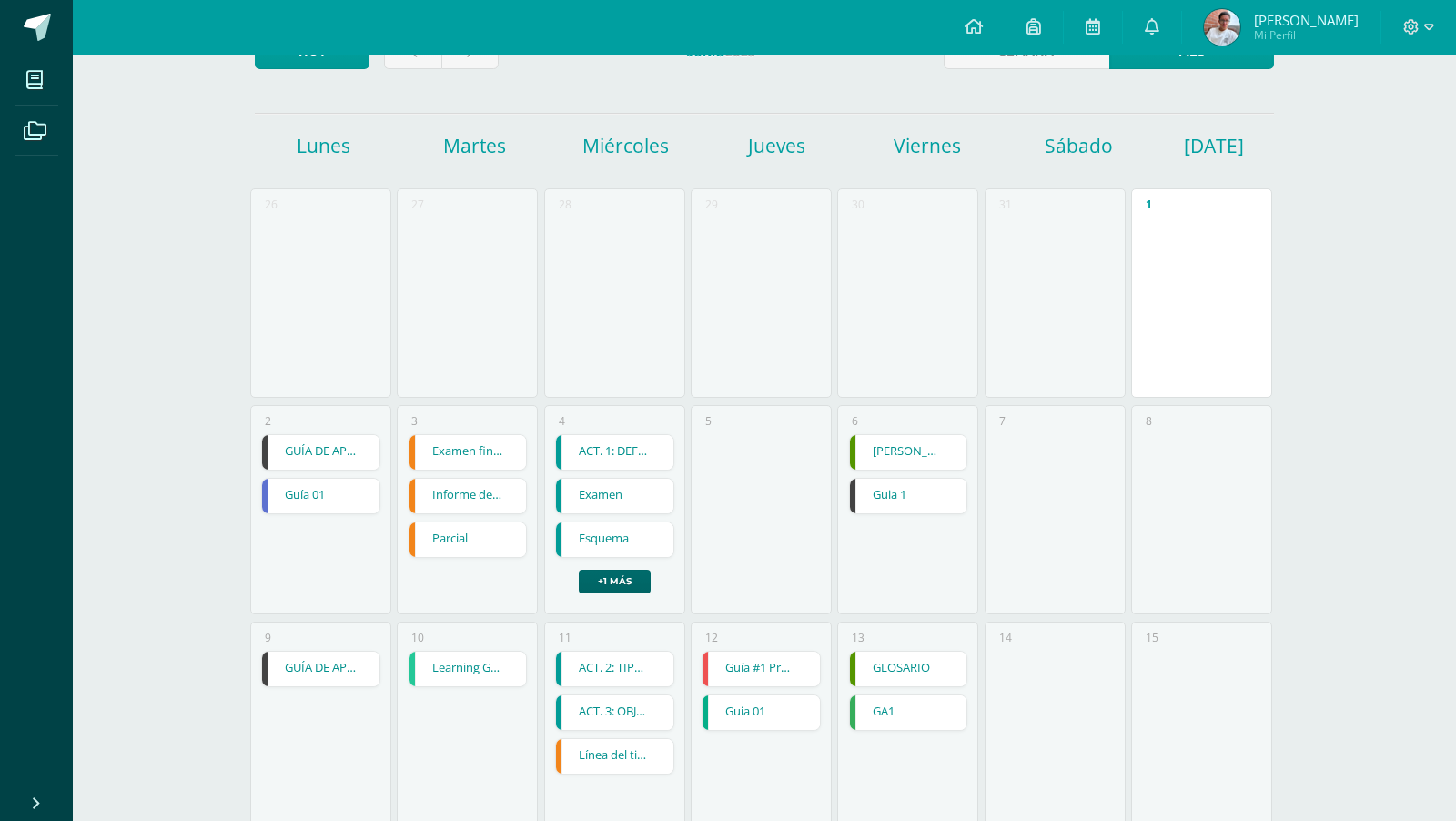
click at [618, 574] on link "+1 más" at bounding box center [614, 582] width 72 height 24
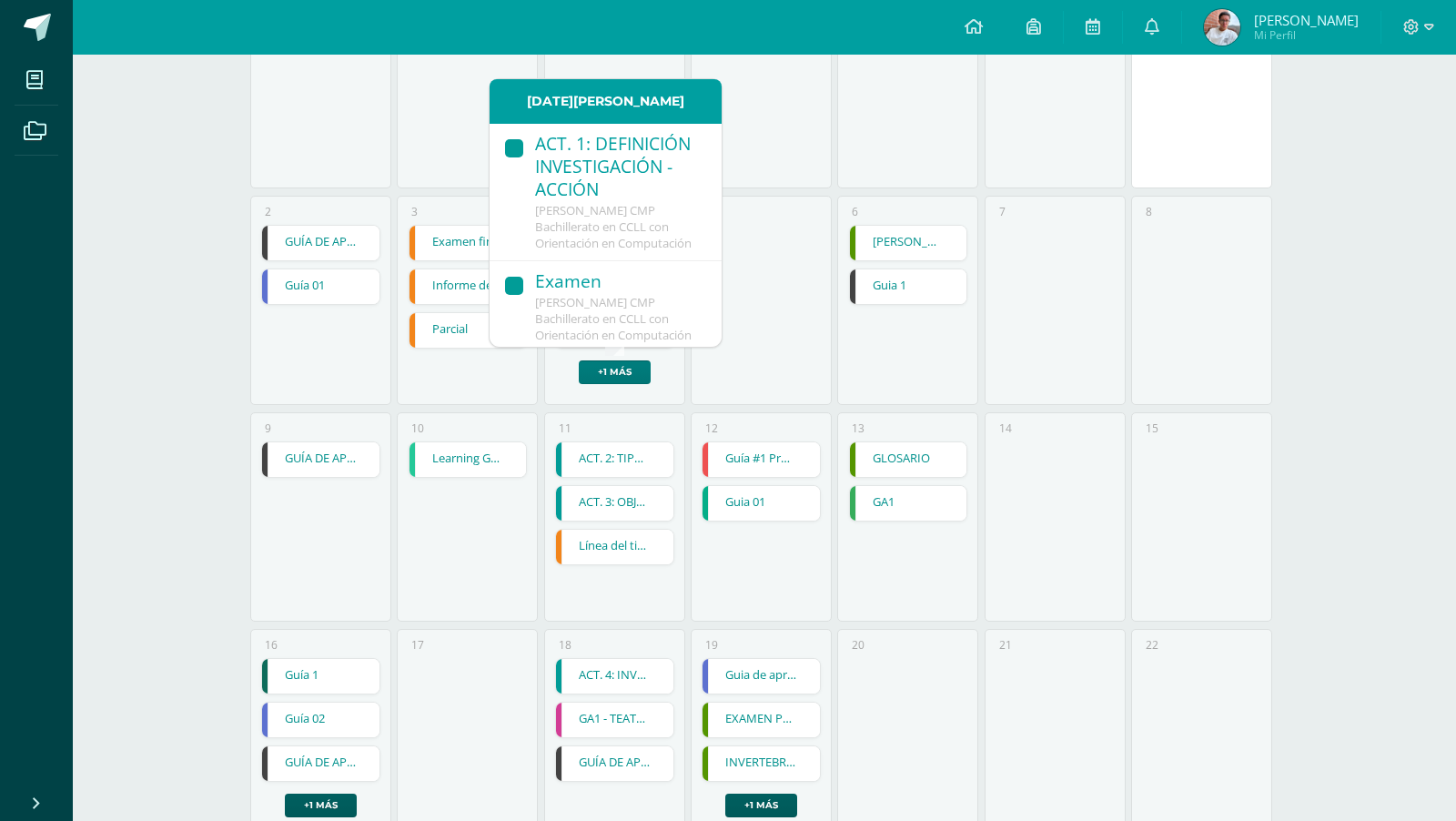
scroll to position [184, 0]
click at [333, 457] on link "GUÍA DE APRENDIZAJE 2" at bounding box center [320, 459] width 118 height 35
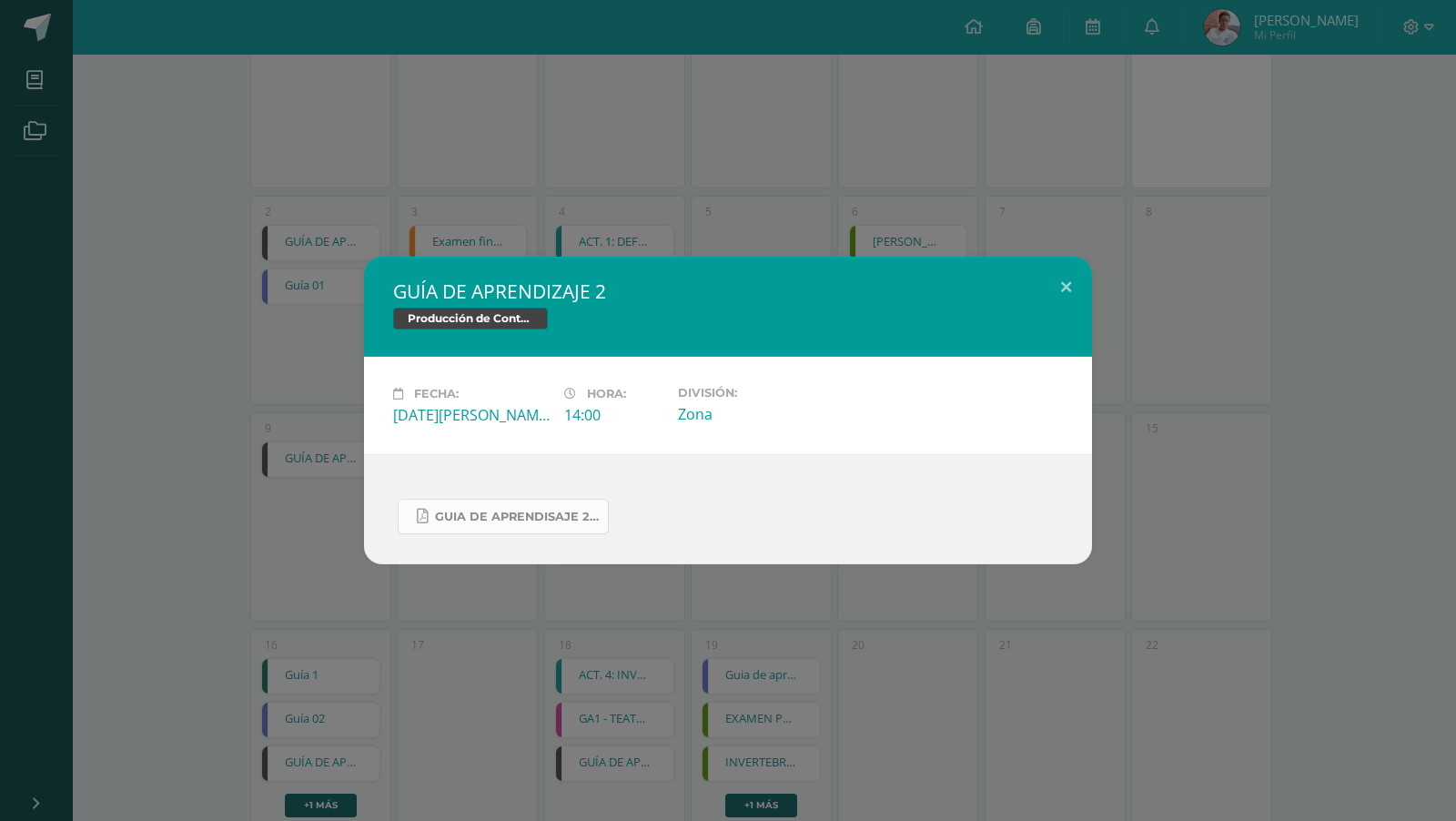
click at [488, 521] on span "Guia de aprendisaje 2 unidad 3.pdf" at bounding box center [516, 517] width 163 height 15
click at [716, 215] on div "GUÍA DE APRENDIZAJE 2 Producción de Contenidos Digitales Fecha: [DATE][PERSON_N…" at bounding box center [728, 410] width 1456 height 821
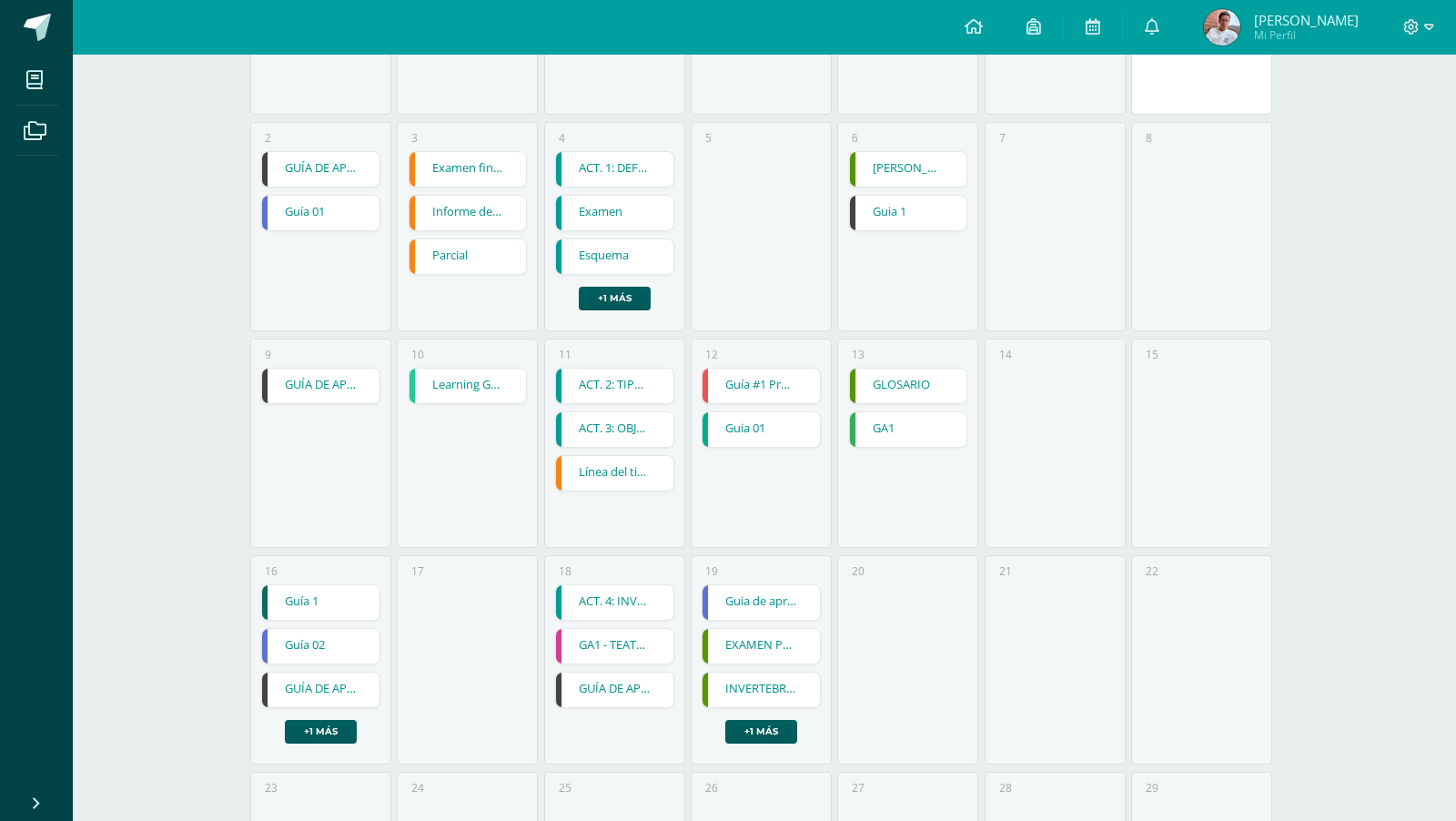
scroll to position [464, 0]
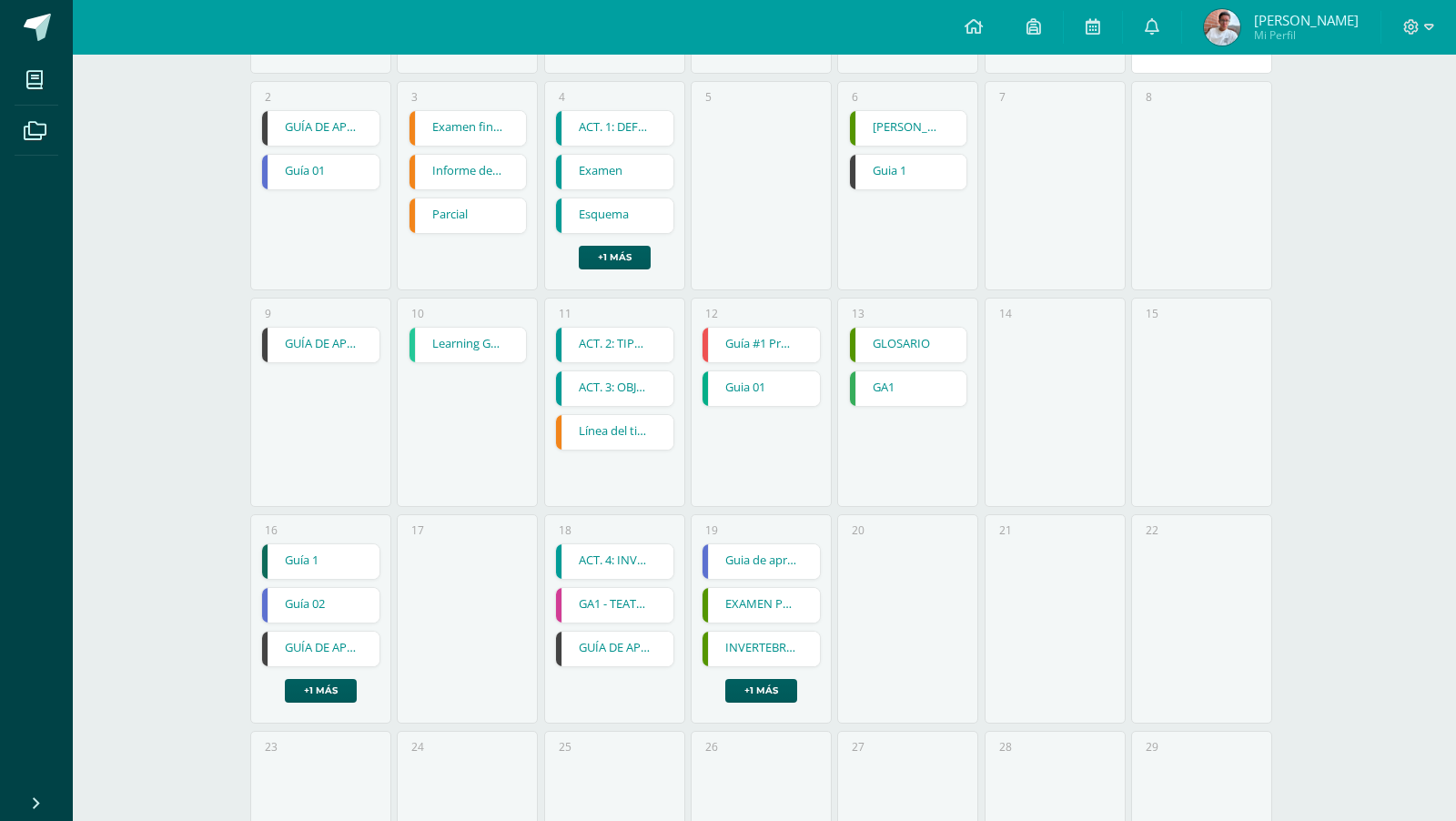
click at [319, 647] on link "GUÍA DE APRENDIZAJE 3" at bounding box center [320, 649] width 118 height 35
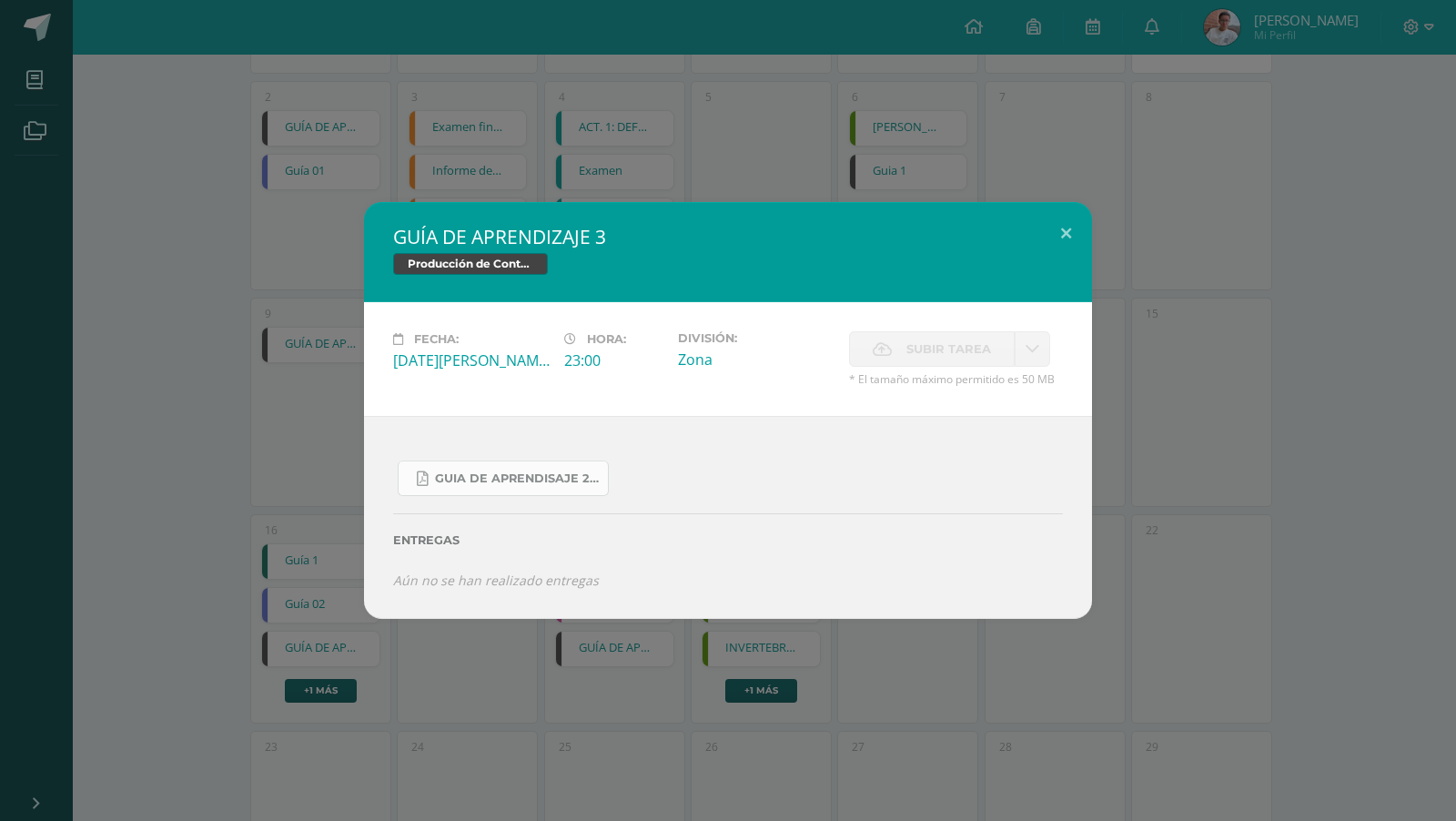
click at [466, 484] on span "Guia de aprendisaje 2 unidad 3.pdf" at bounding box center [516, 479] width 163 height 15
click at [827, 598] on div "Guia de aprendisaje 2 unidad 3.pdf Entregas Aún no se han realizado entregas ¿D…" at bounding box center [728, 516] width 728 height 202
click at [859, 670] on div "GUÍA DE APRENDIZAJE 3 Producción de Contenidos Digitales Fecha: [DATE][PERSON_N…" at bounding box center [728, 410] width 1456 height 821
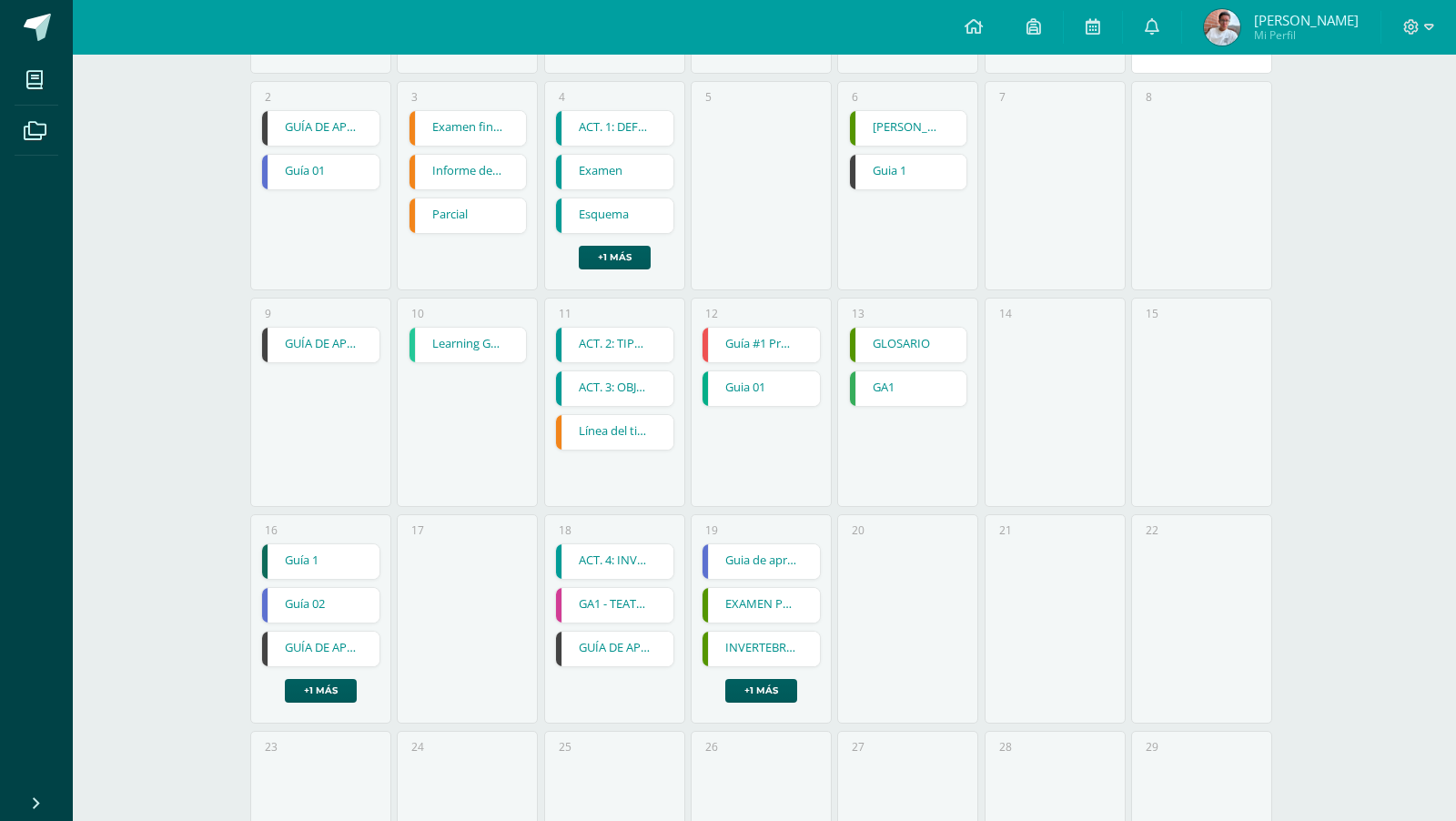
click at [591, 647] on link "GUÍA DE APRENDIZAJE NO 2 - TRABAJO VIRTUAL EN CASA" at bounding box center [614, 649] width 118 height 35
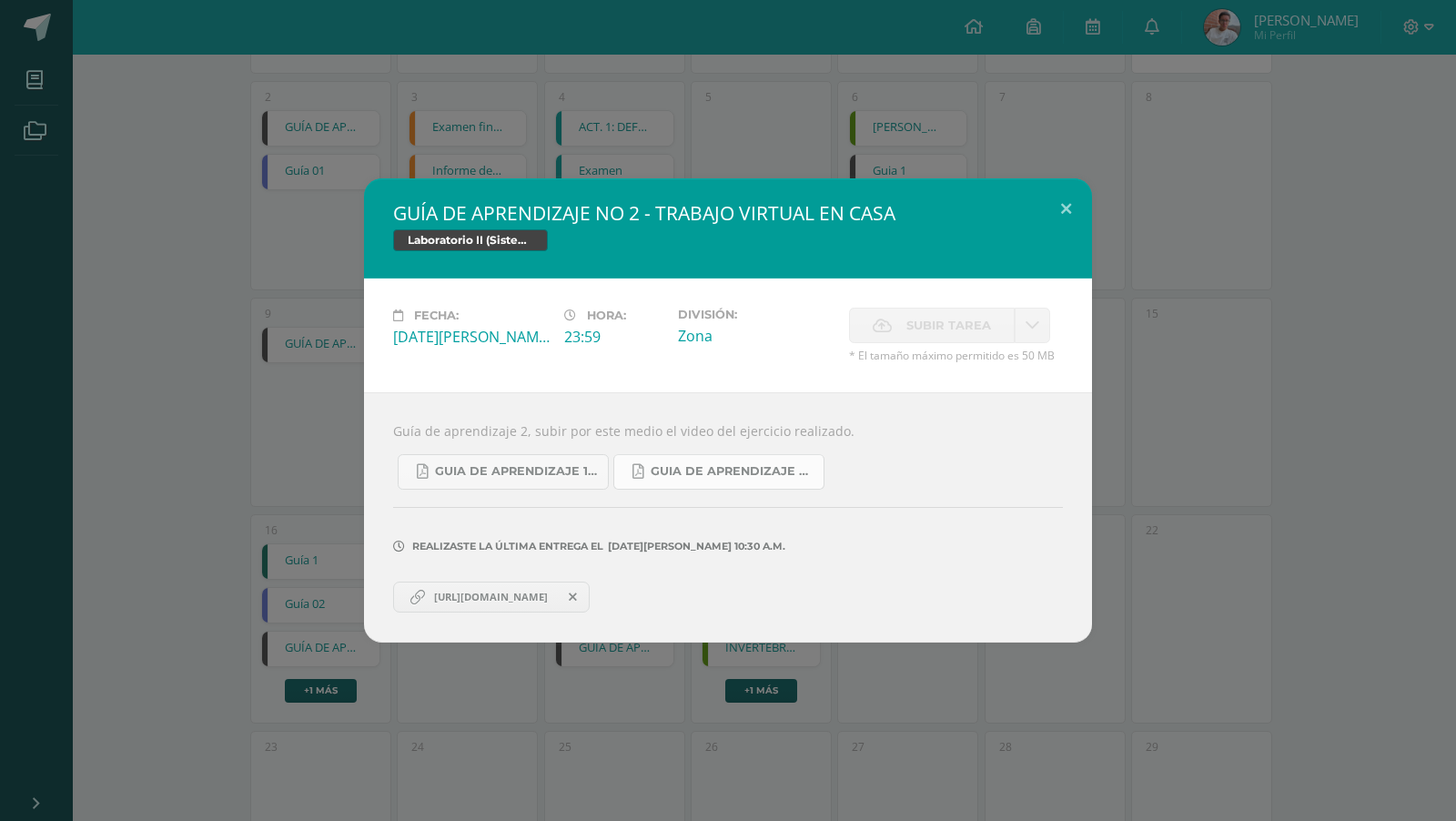
click at [668, 473] on span "Guia de aprendizaje 2 III Unidad.pdf" at bounding box center [732, 471] width 163 height 15
click at [828, 21] on div "GUÍA DE APRENDIZAJE NO 2 - TRABAJO VIRTUAL EN CASA Laboratorio II (Sistema Oper…" at bounding box center [728, 410] width 1456 height 821
